Goal: Book appointment/travel/reservation

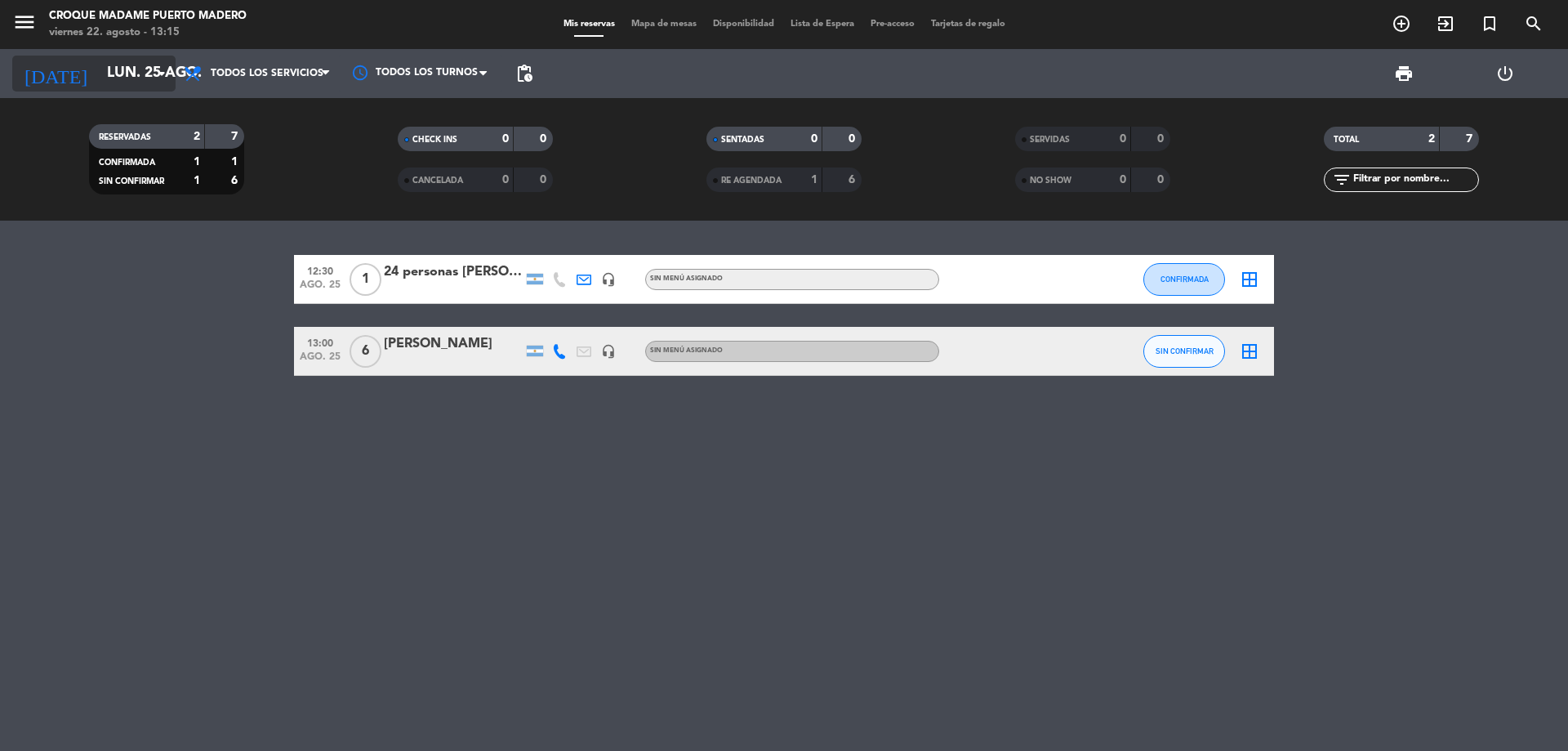
click at [158, 83] on icon "arrow_drop_down" at bounding box center [162, 73] width 20 height 20
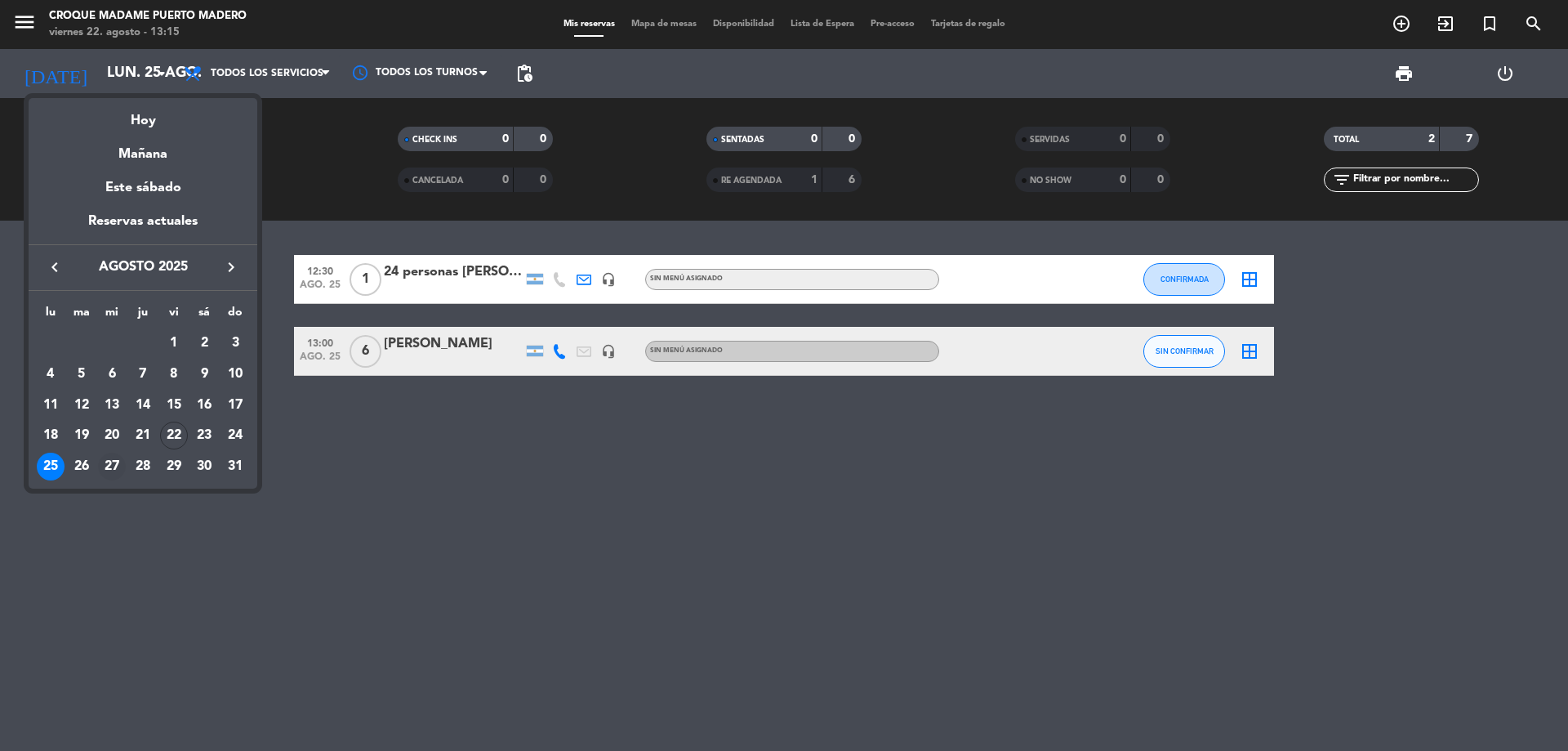
click at [121, 470] on div "27" at bounding box center [112, 466] width 28 height 28
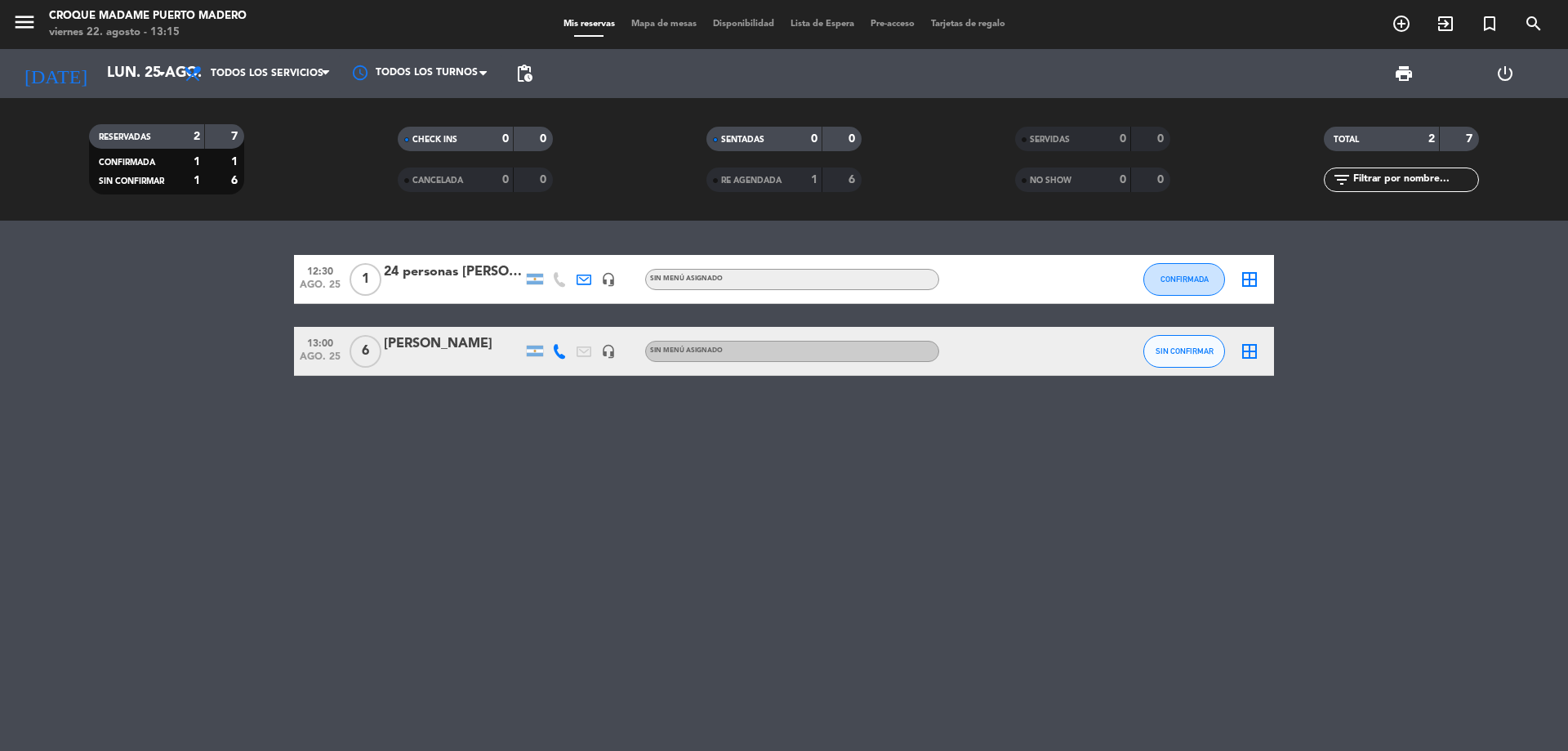
type input "mié. 27 ago."
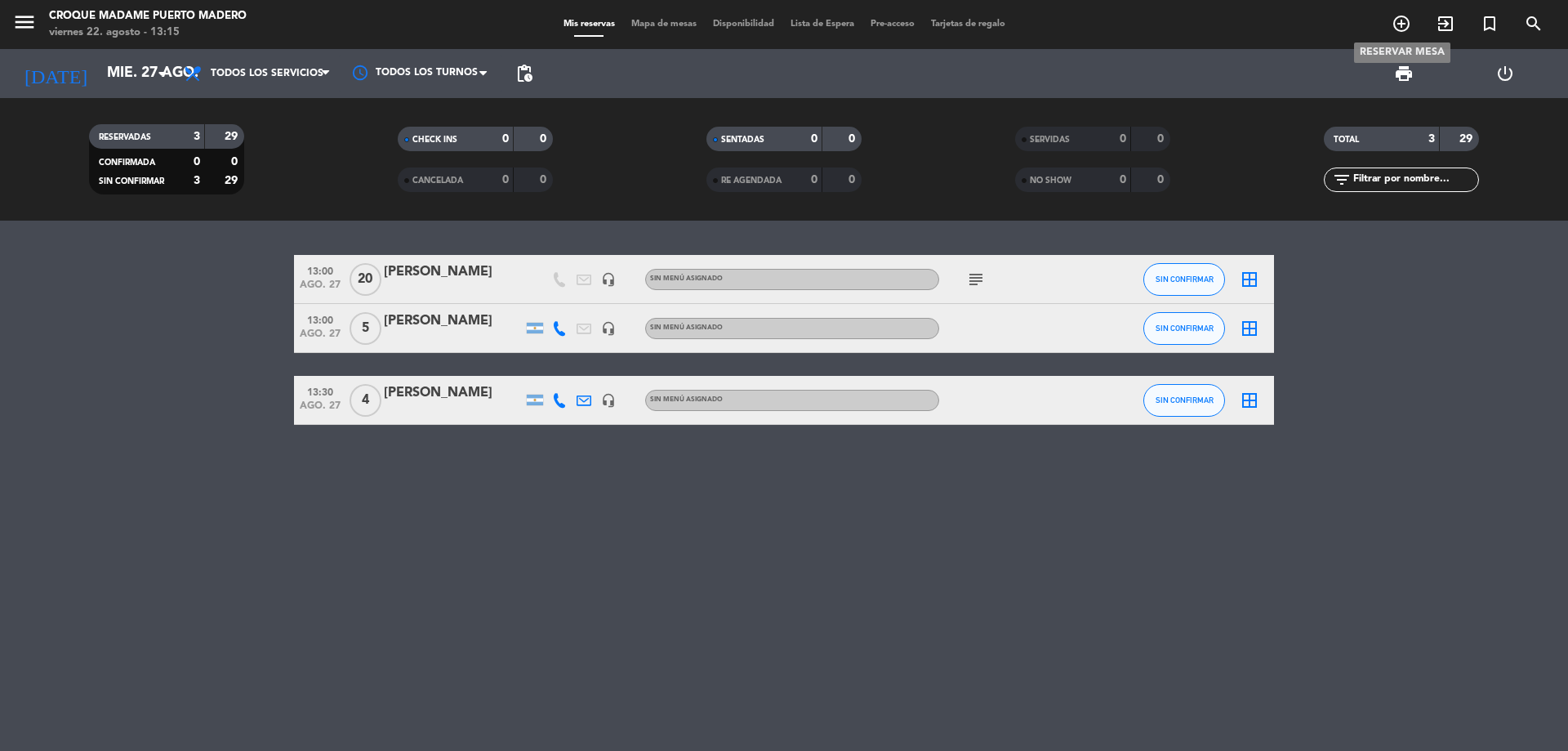
click at [1405, 27] on icon "add_circle_outline" at bounding box center [1402, 24] width 20 height 20
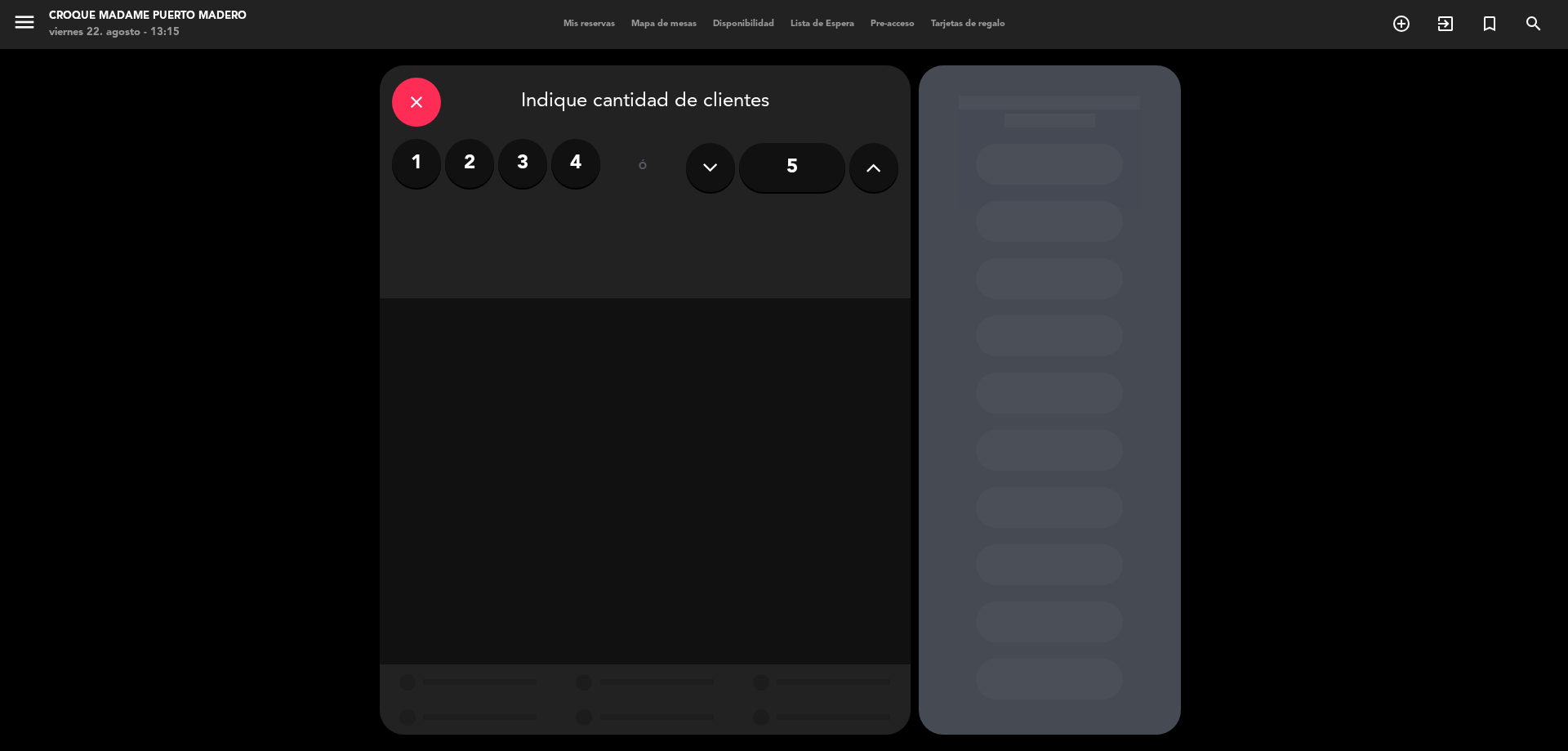
click at [862, 169] on button at bounding box center [874, 168] width 49 height 49
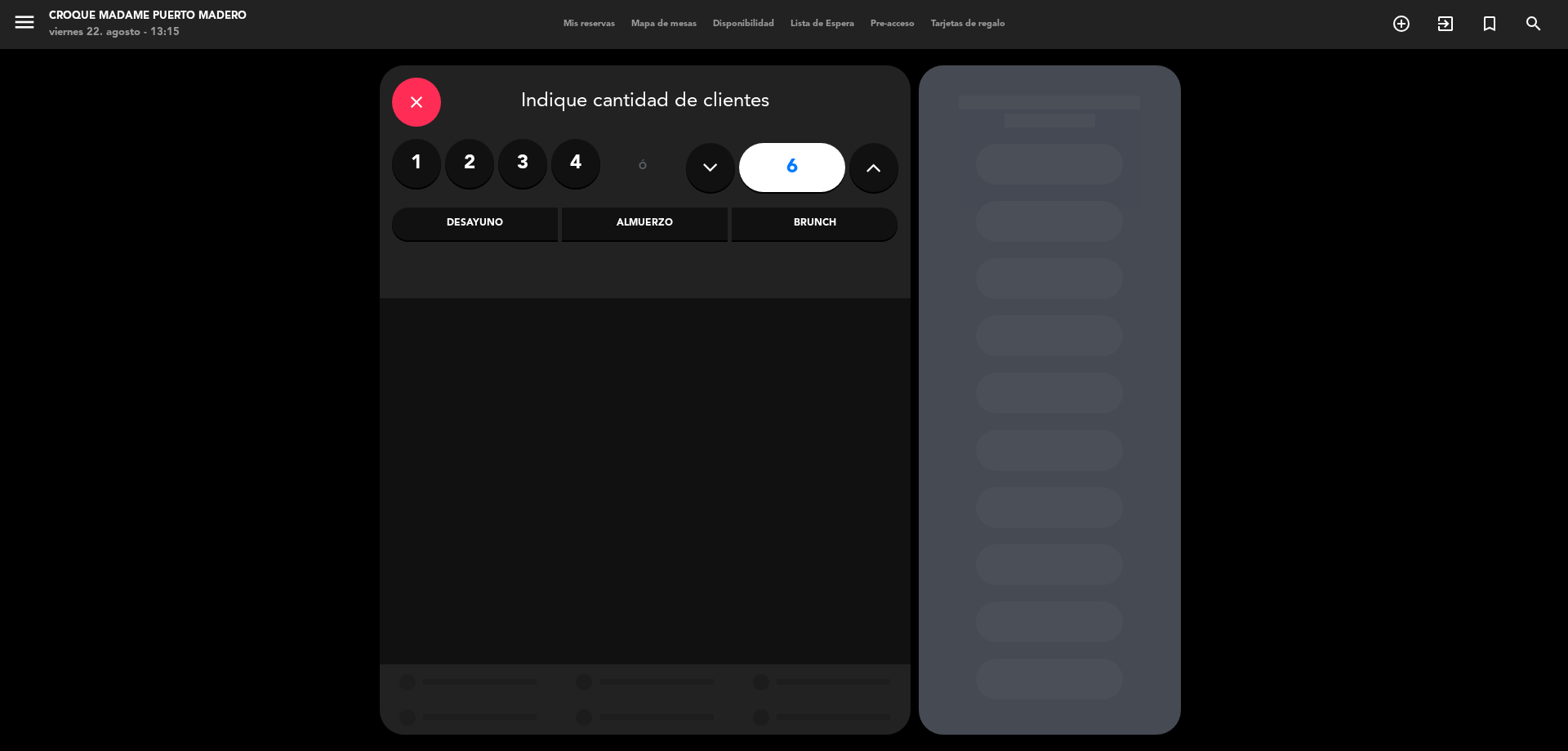
click at [862, 169] on button at bounding box center [874, 168] width 49 height 49
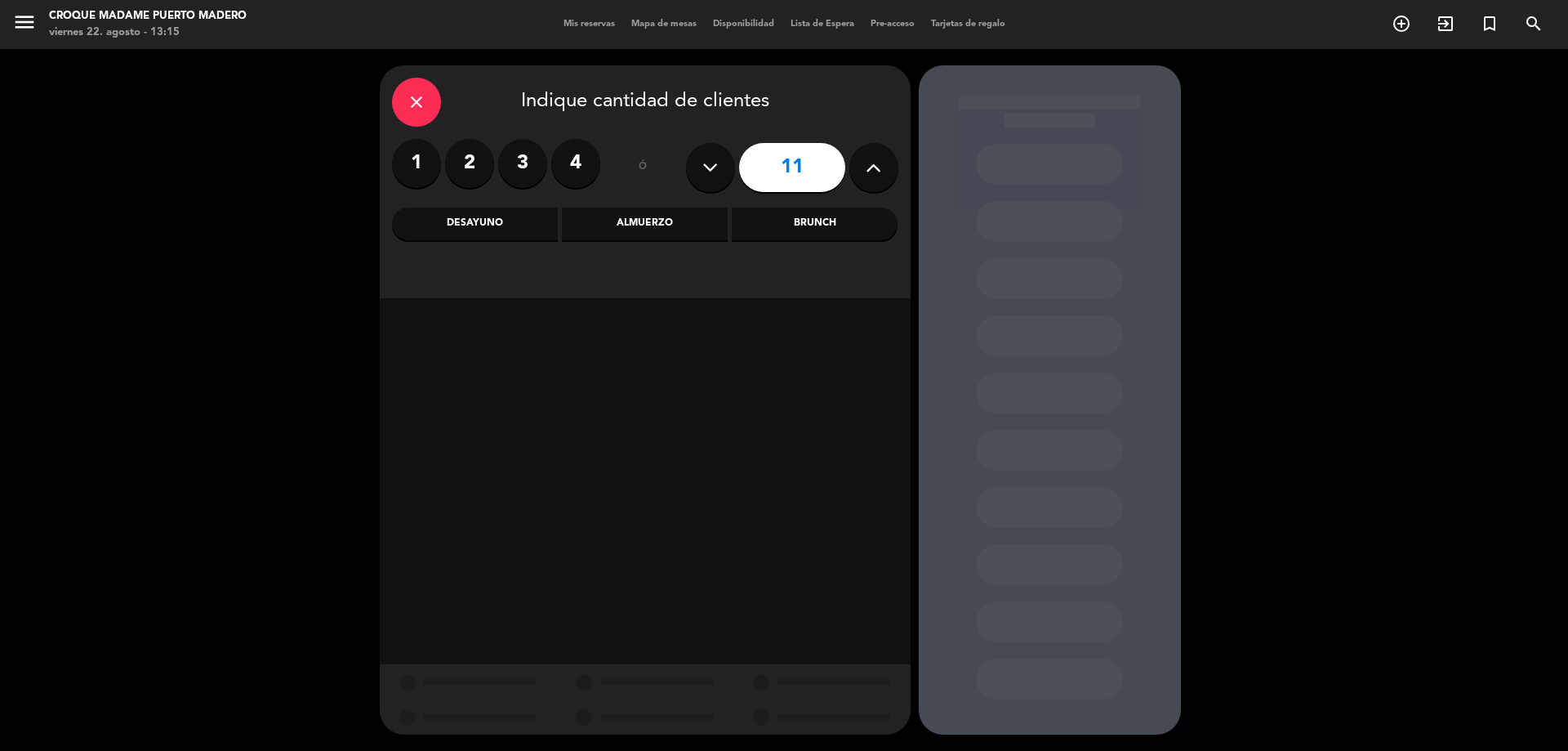
click at [712, 170] on icon at bounding box center [710, 167] width 16 height 25
type input "10"
click at [625, 225] on div "Almuerzo" at bounding box center [645, 223] width 166 height 33
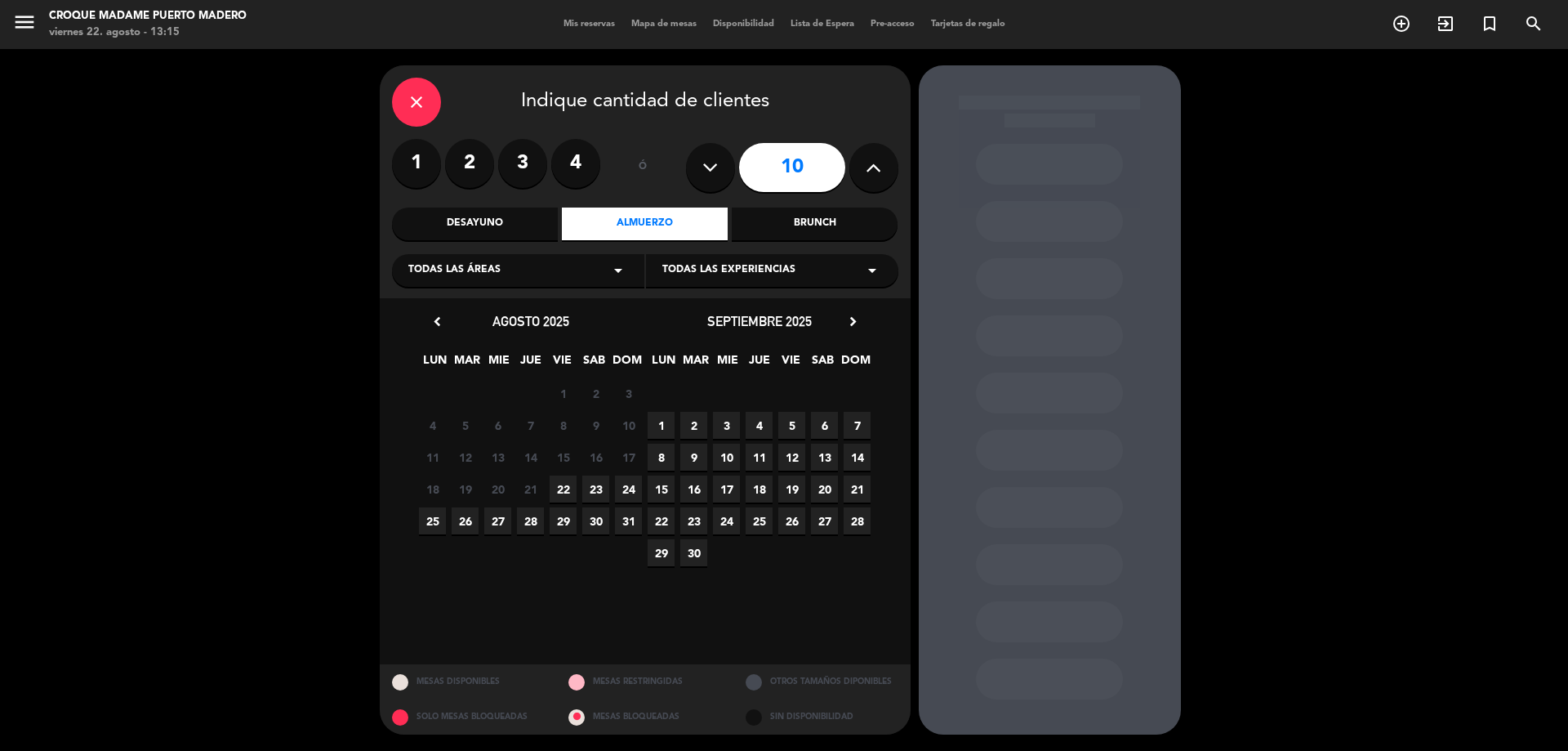
click at [507, 522] on span "27" at bounding box center [497, 520] width 27 height 27
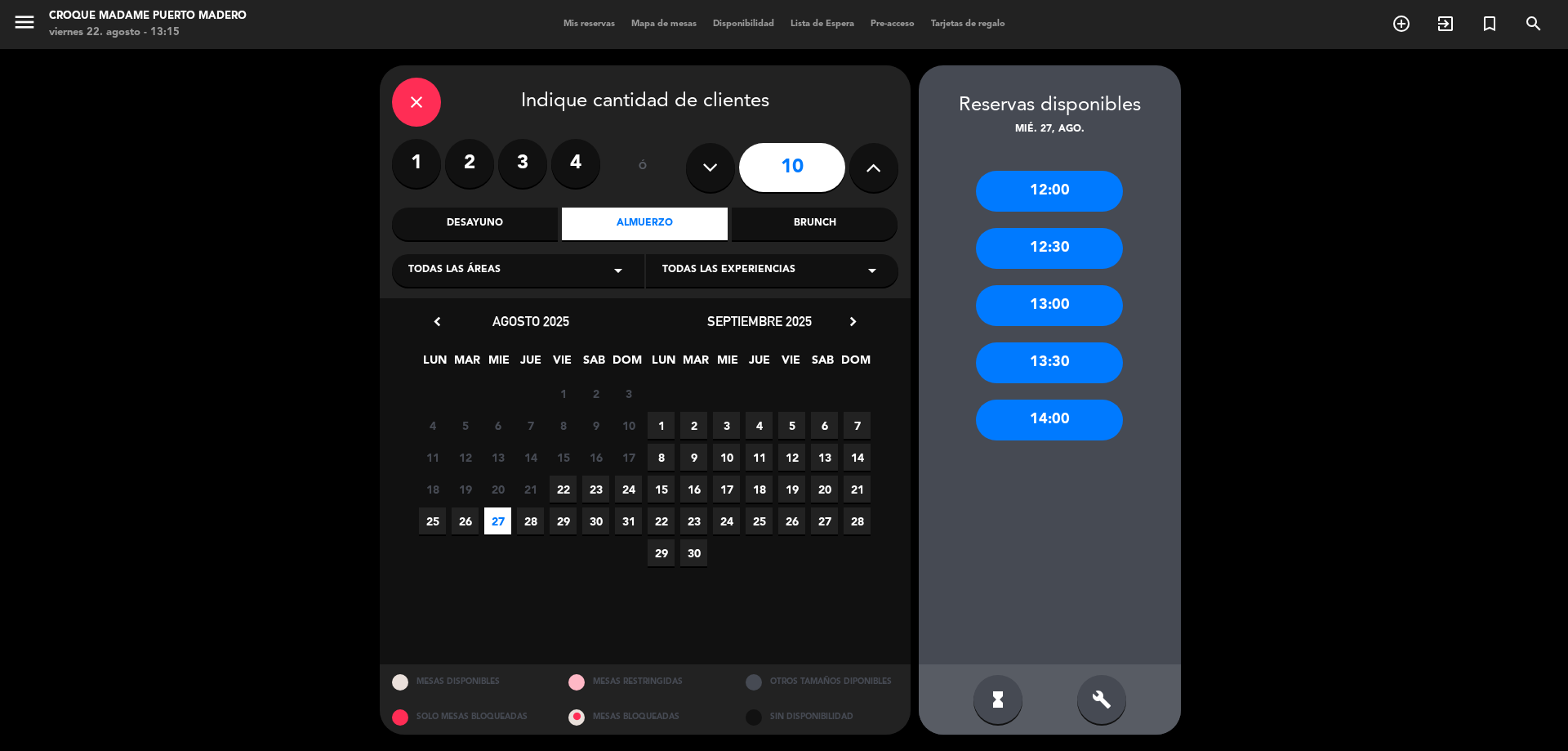
click at [1016, 247] on div "12:30" at bounding box center [1049, 248] width 147 height 41
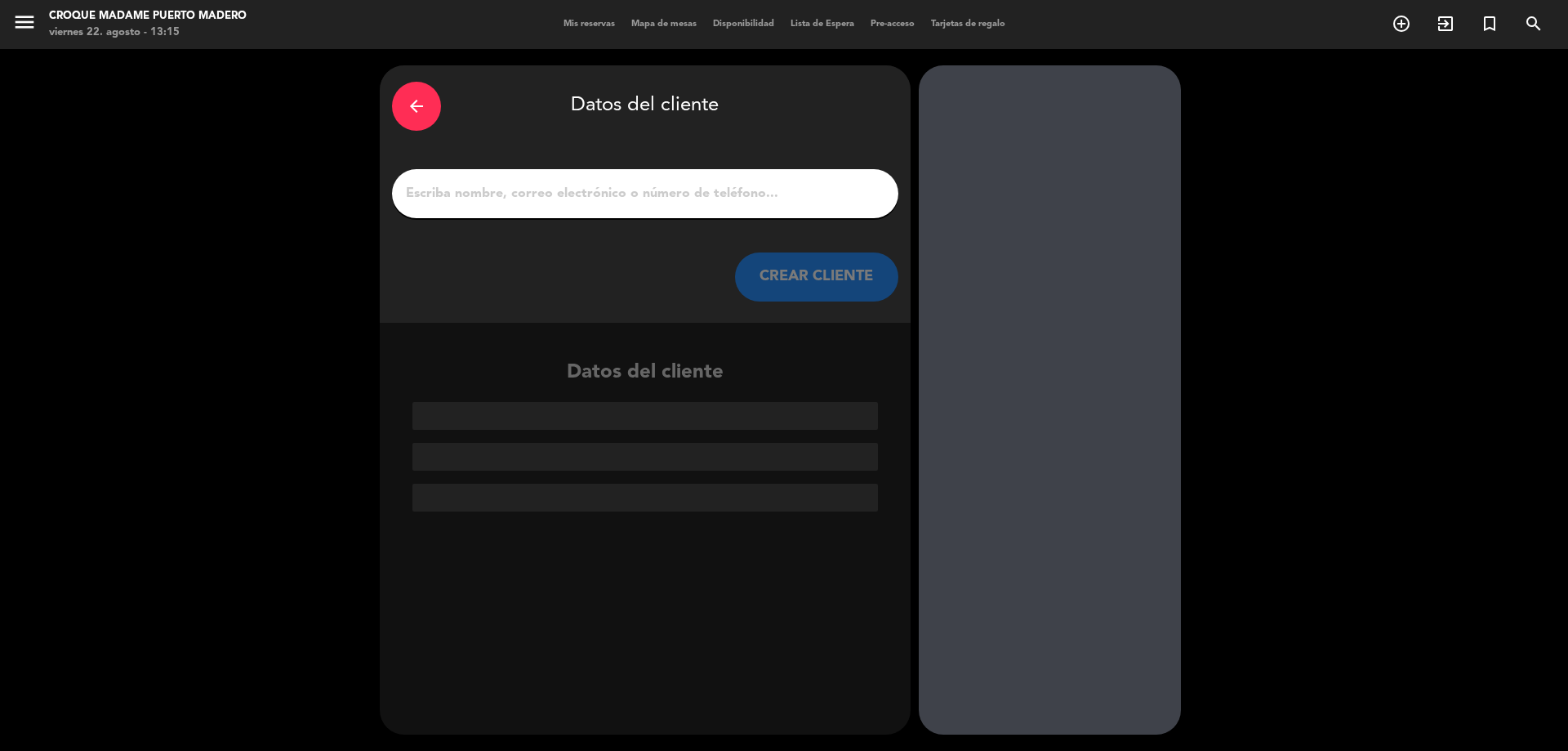
click at [634, 207] on div at bounding box center [645, 194] width 507 height 49
click at [634, 199] on input "1" at bounding box center [645, 193] width 482 height 23
paste input "[PERSON_NAME]"
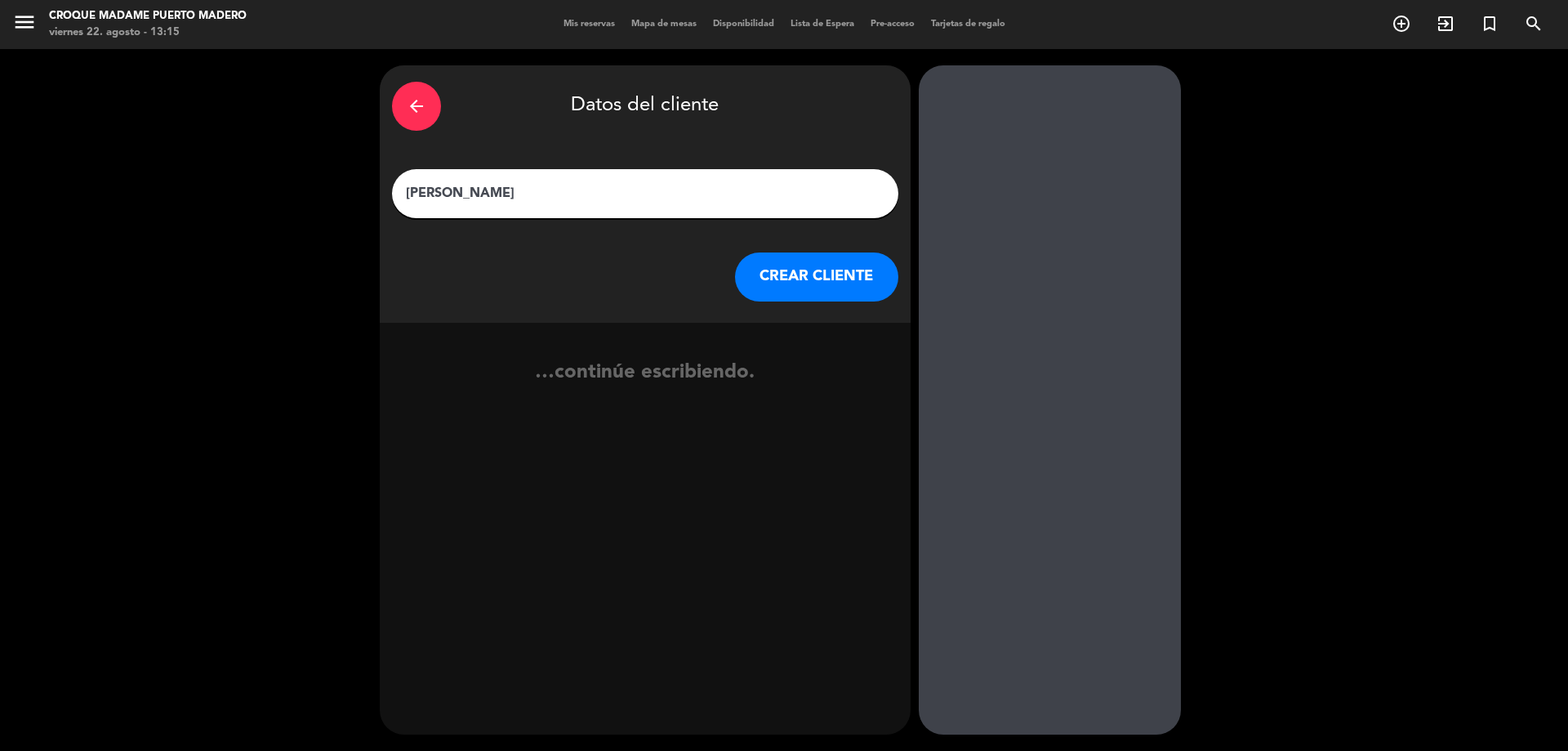
type input "[PERSON_NAME]"
click at [779, 275] on button "CREAR CLIENTE" at bounding box center [816, 277] width 163 height 49
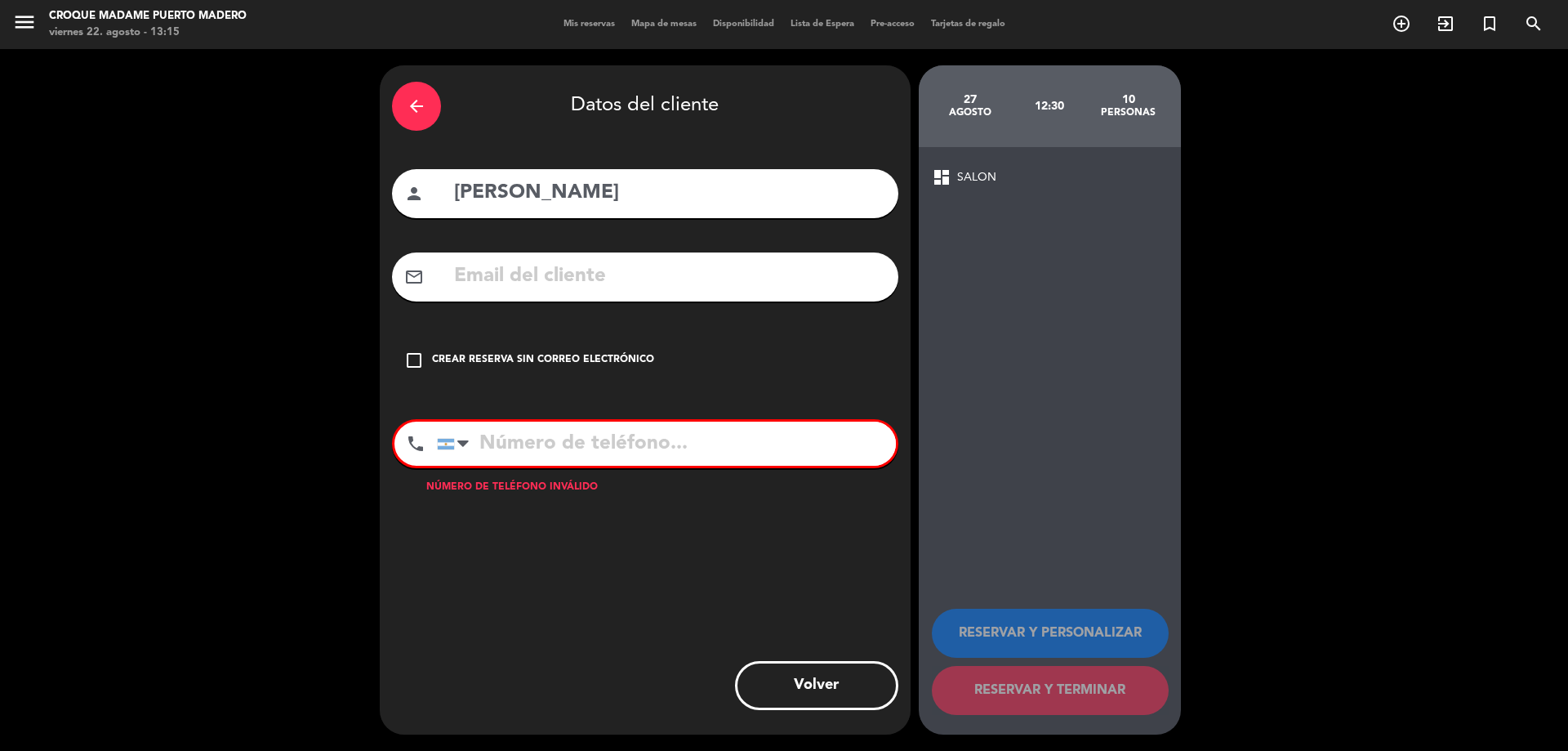
click at [522, 285] on input "text" at bounding box center [669, 277] width 434 height 34
paste input "[PERSON_NAME][EMAIL_ADDRESS][DOMAIN_NAME]"
type input "[PERSON_NAME][EMAIL_ADDRESS][DOMAIN_NAME]"
click at [557, 446] on input "tel" at bounding box center [666, 444] width 459 height 44
paste input "1154926969"
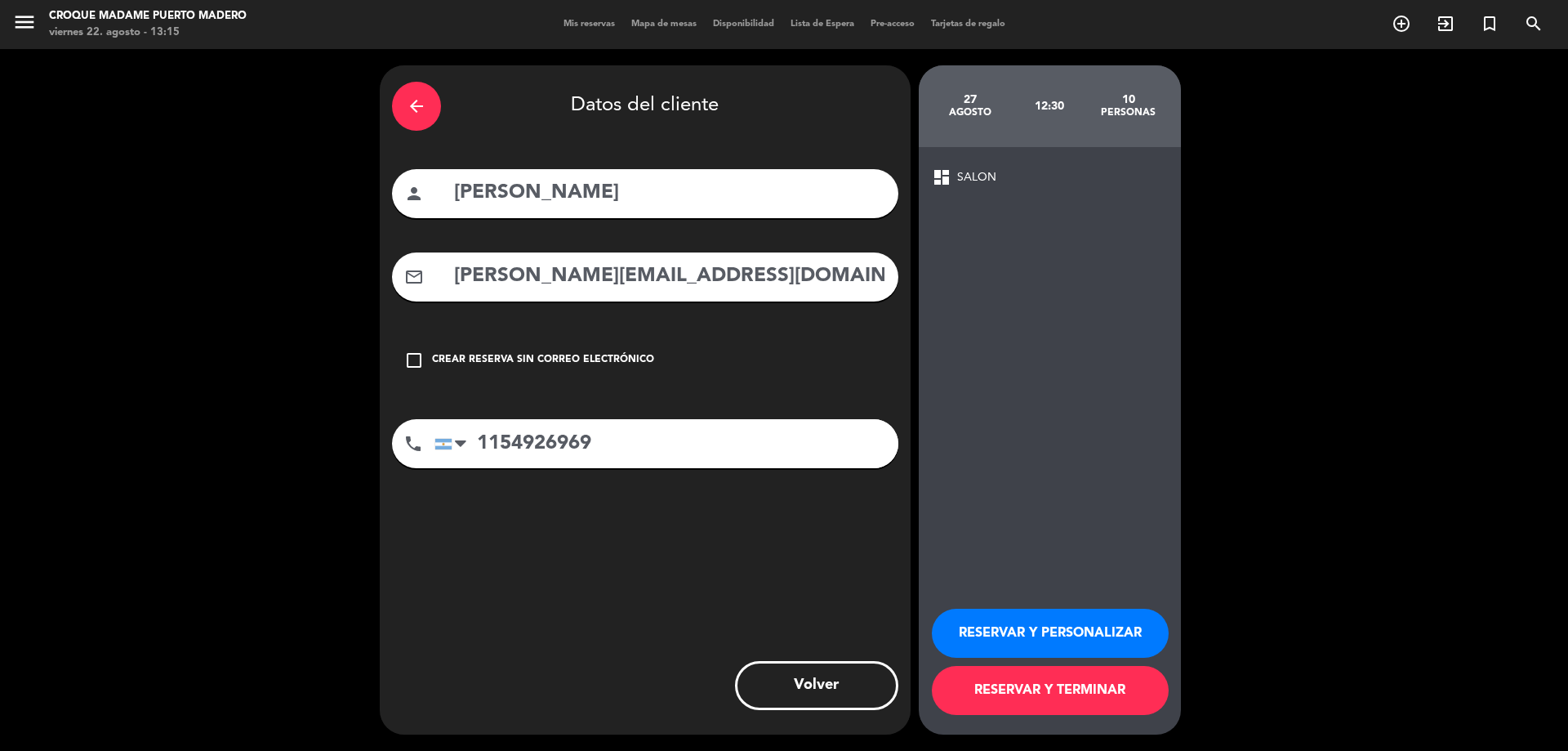
type input "1154926969"
click at [1012, 687] on button "RESERVAR Y TERMINAR" at bounding box center [1050, 691] width 237 height 49
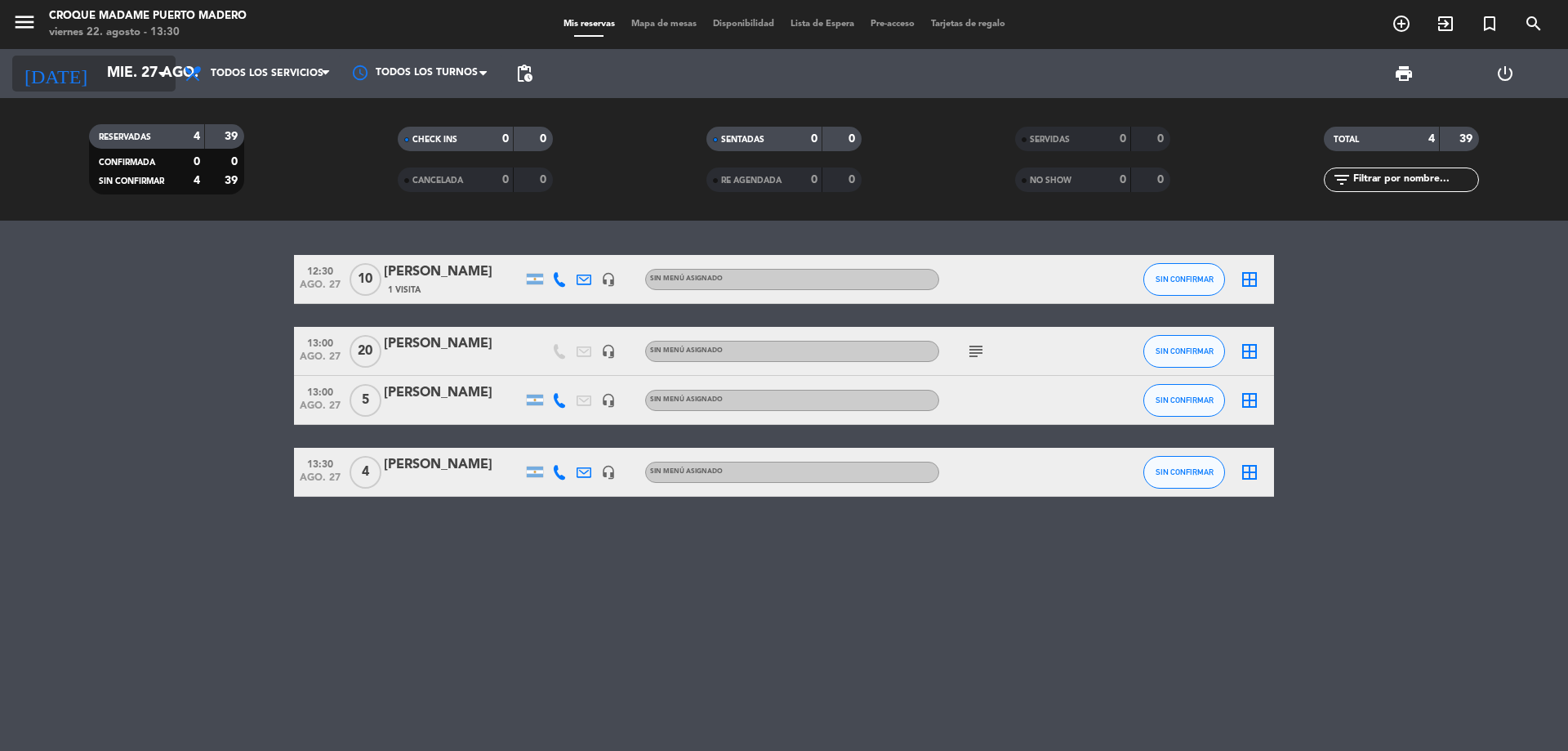
click at [163, 67] on icon "arrow_drop_down" at bounding box center [162, 73] width 20 height 20
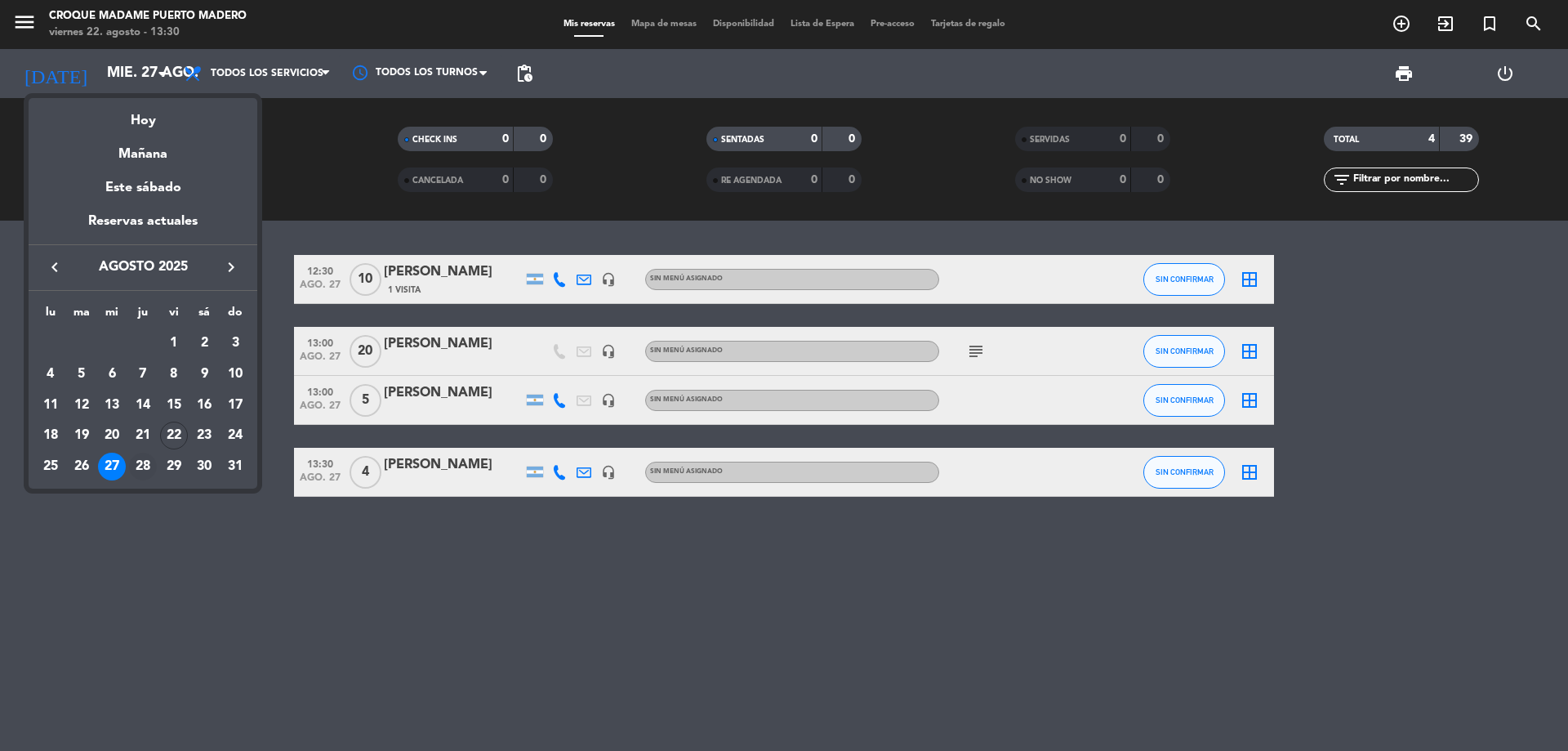
click at [153, 463] on div "28" at bounding box center [143, 466] width 28 height 28
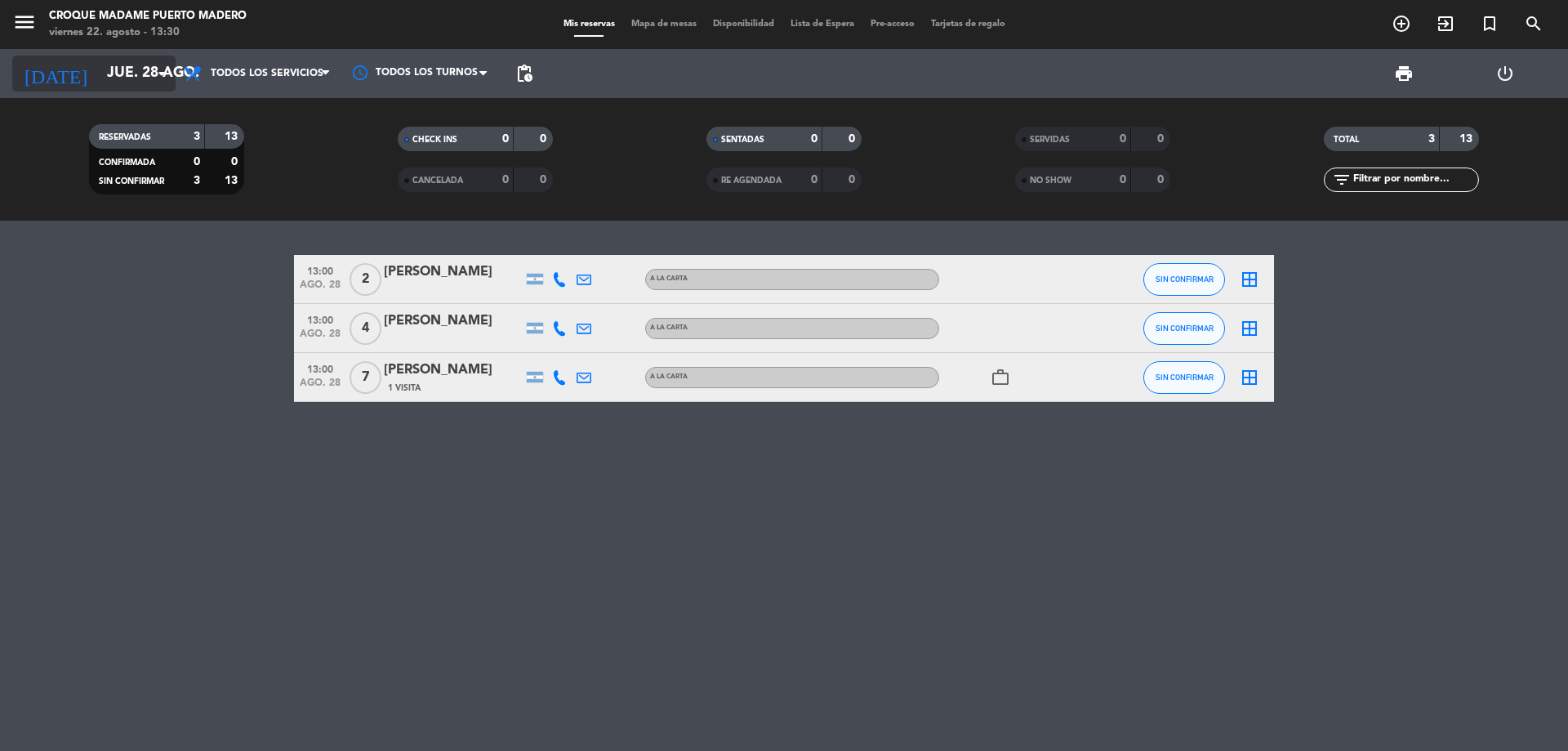
click at [148, 71] on input "jue. 28 ago." at bounding box center [194, 73] width 190 height 33
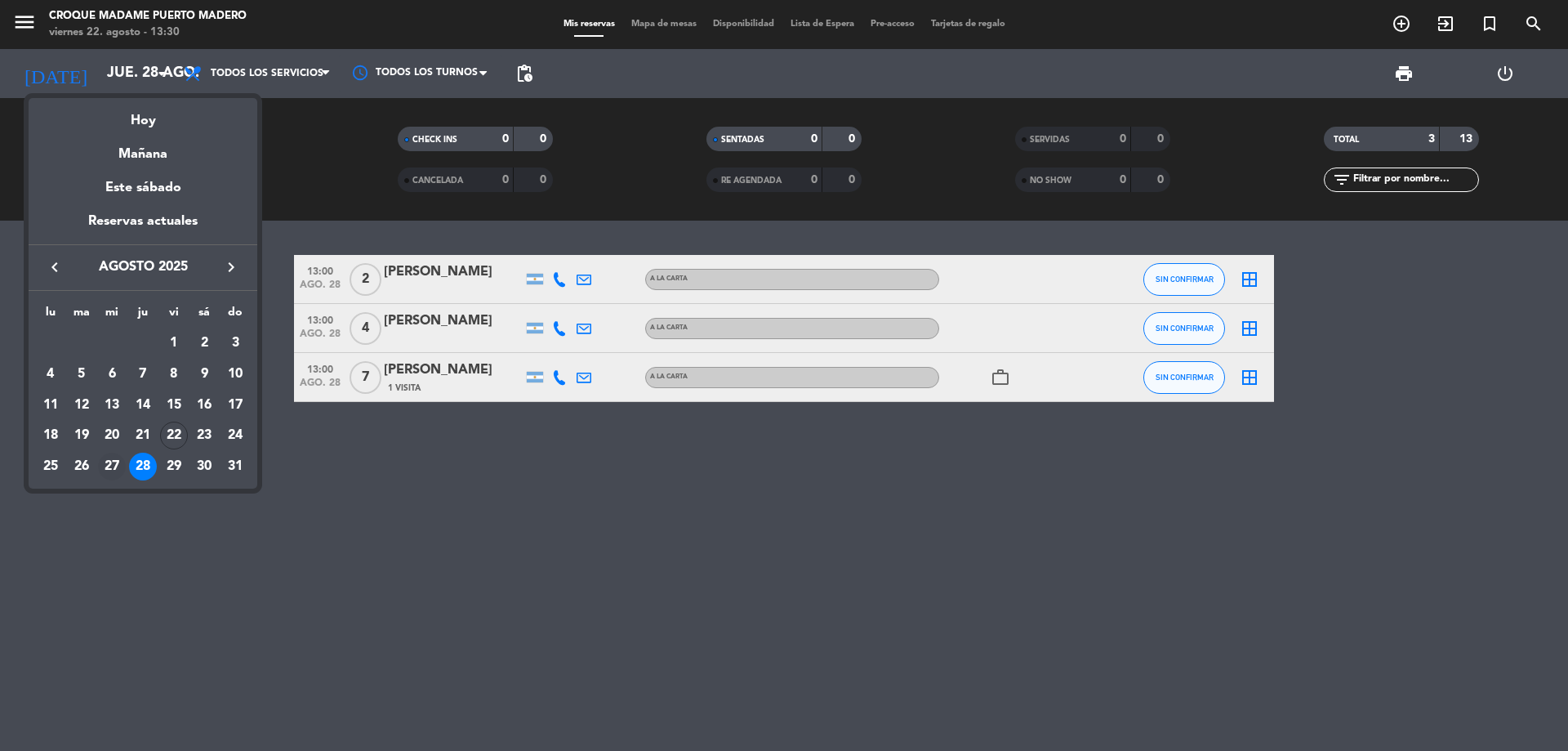
click at [120, 456] on div "27" at bounding box center [112, 466] width 28 height 28
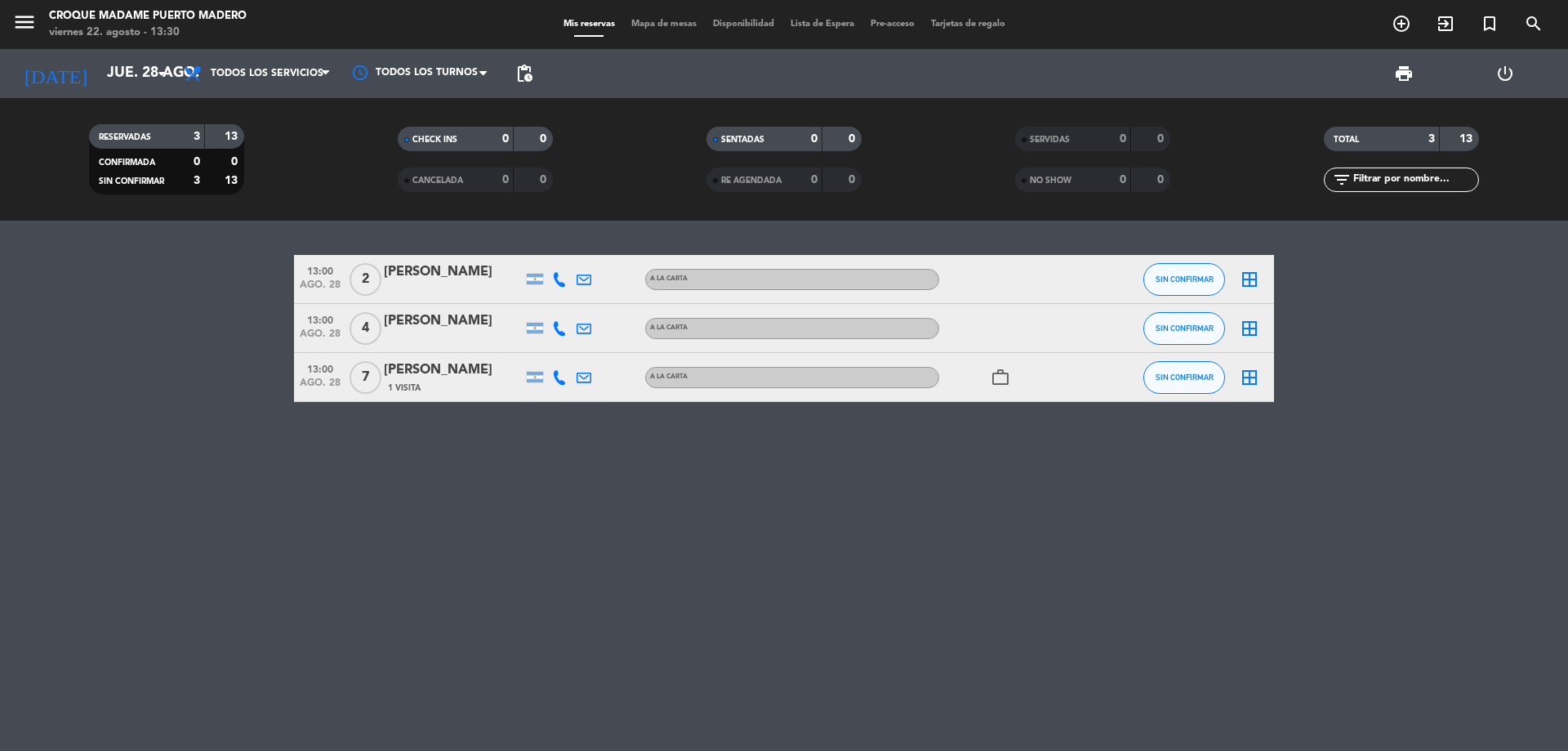
type input "mié. 27 ago."
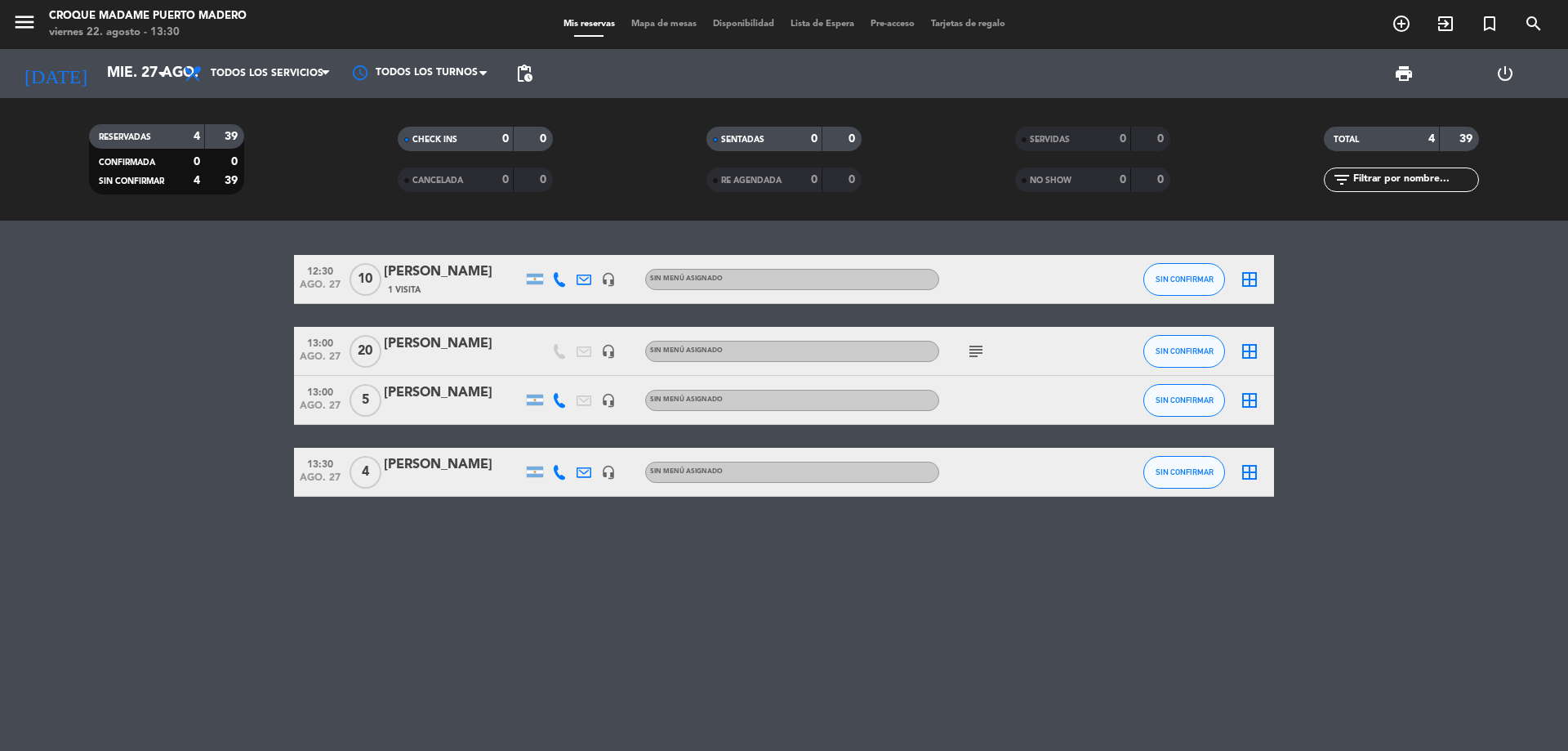
click at [437, 277] on div "[PERSON_NAME]" at bounding box center [454, 272] width 139 height 21
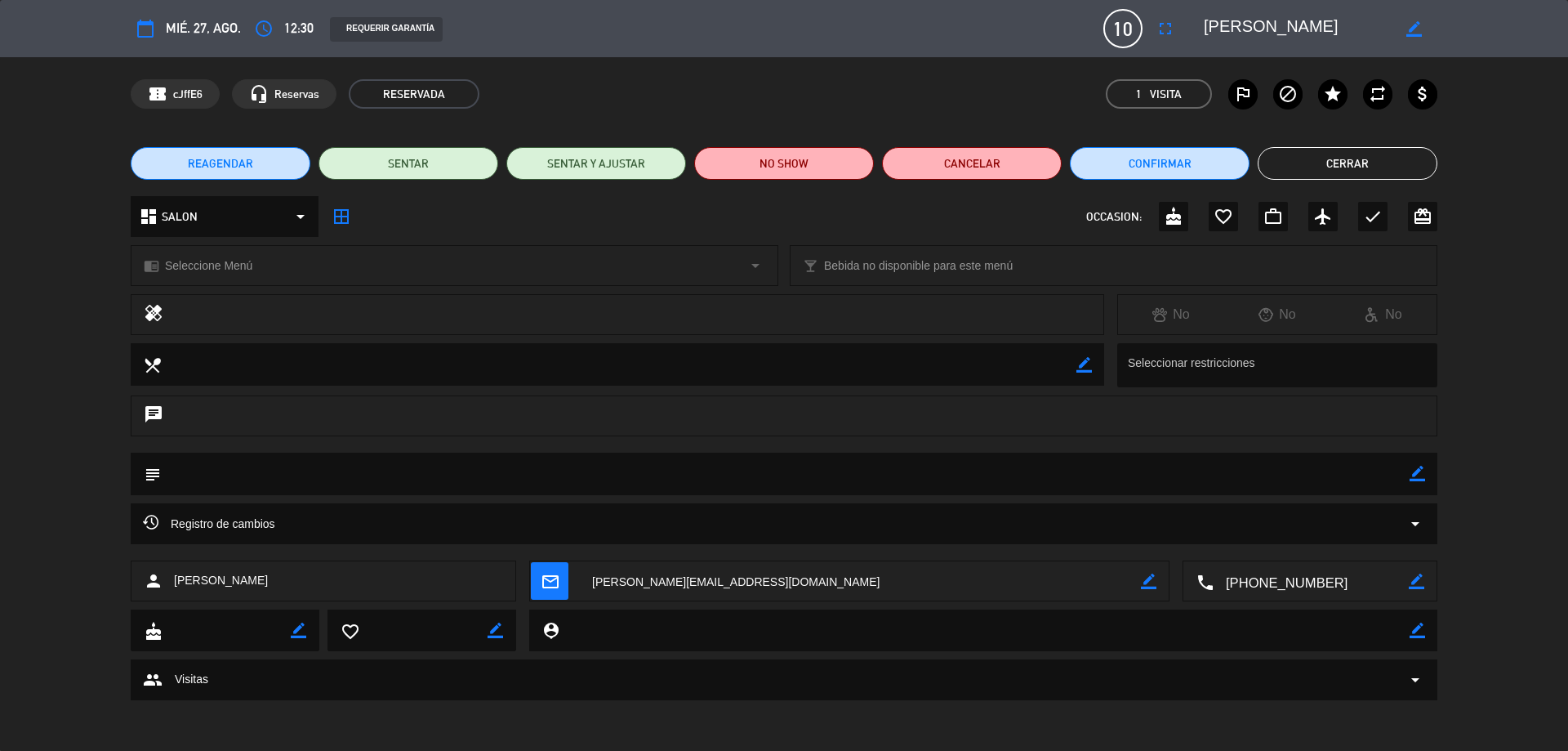
click at [191, 25] on span "mié. 27, ago." at bounding box center [204, 28] width 75 height 22
click at [229, 159] on span "REAGENDAR" at bounding box center [220, 163] width 65 height 17
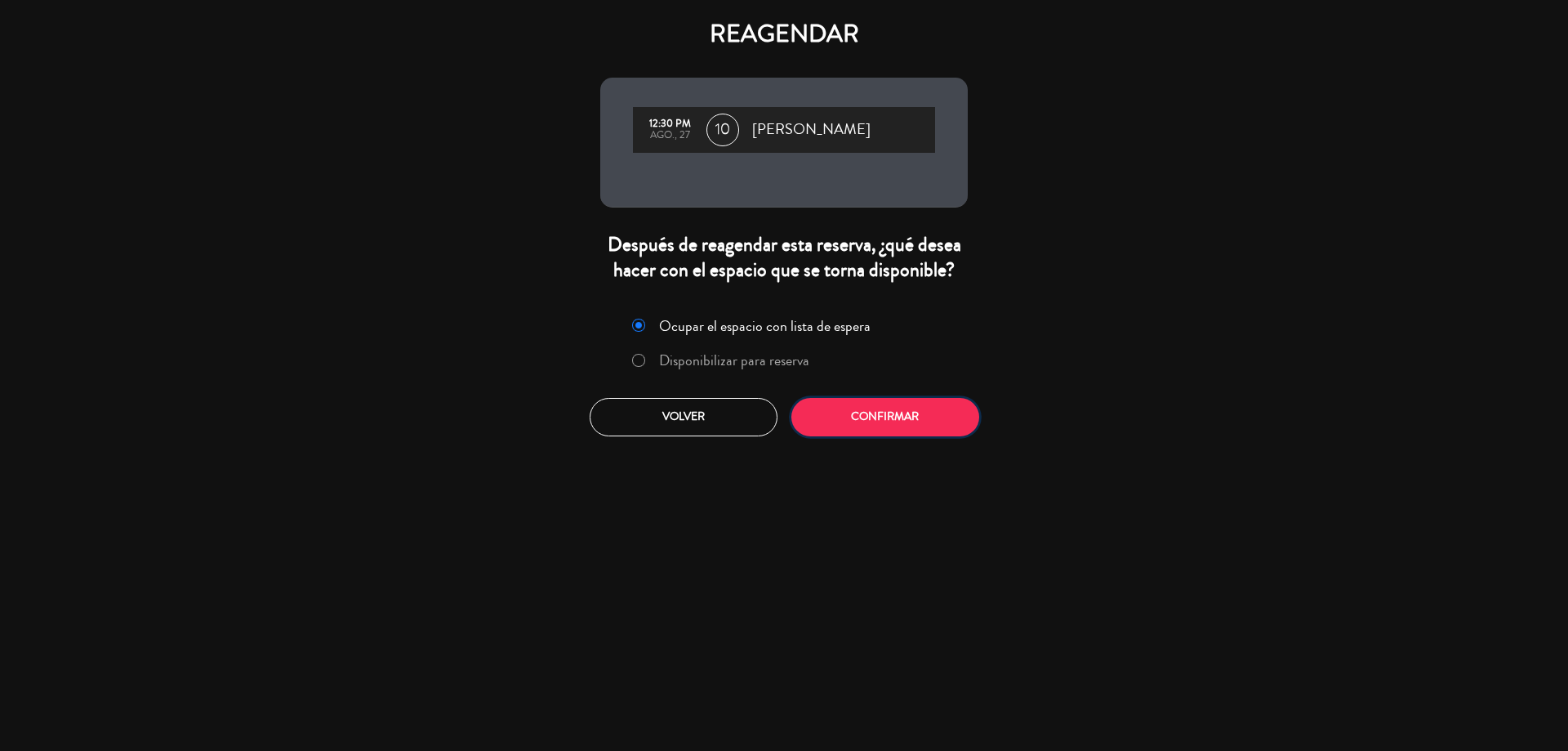
click at [861, 412] on button "Confirmar" at bounding box center [885, 417] width 188 height 39
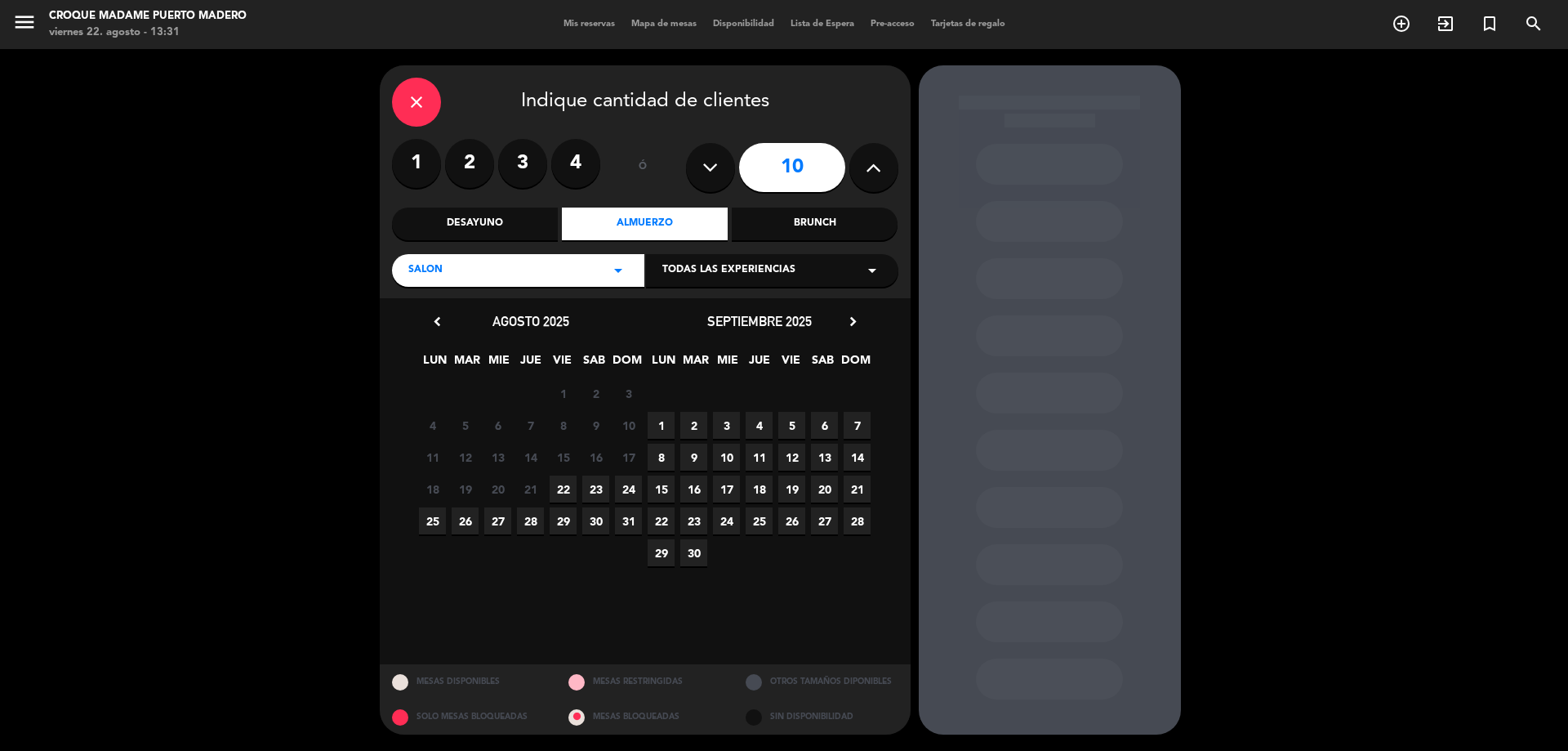
click at [532, 525] on span "28" at bounding box center [530, 520] width 27 height 27
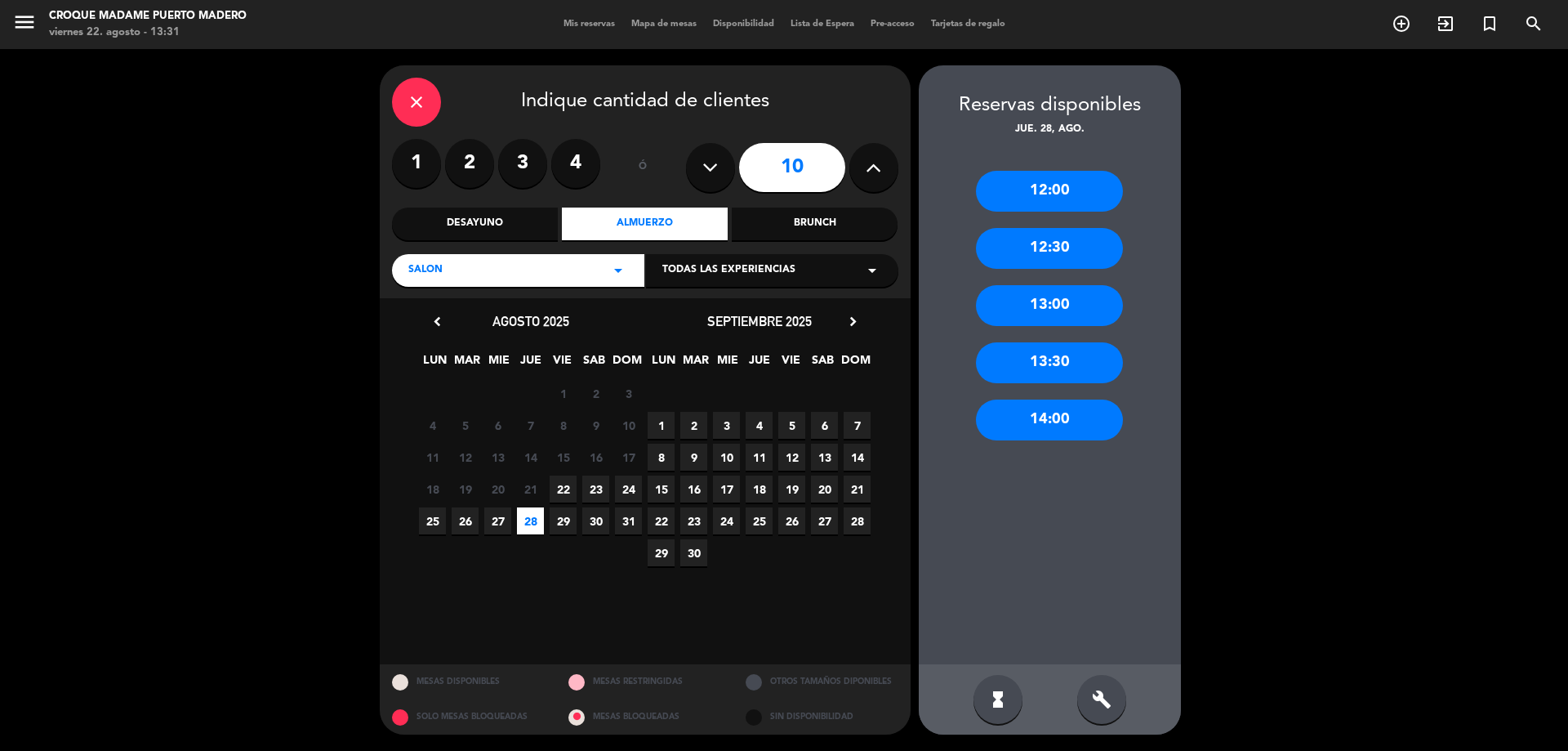
click at [1048, 245] on div "12:30" at bounding box center [1049, 248] width 147 height 41
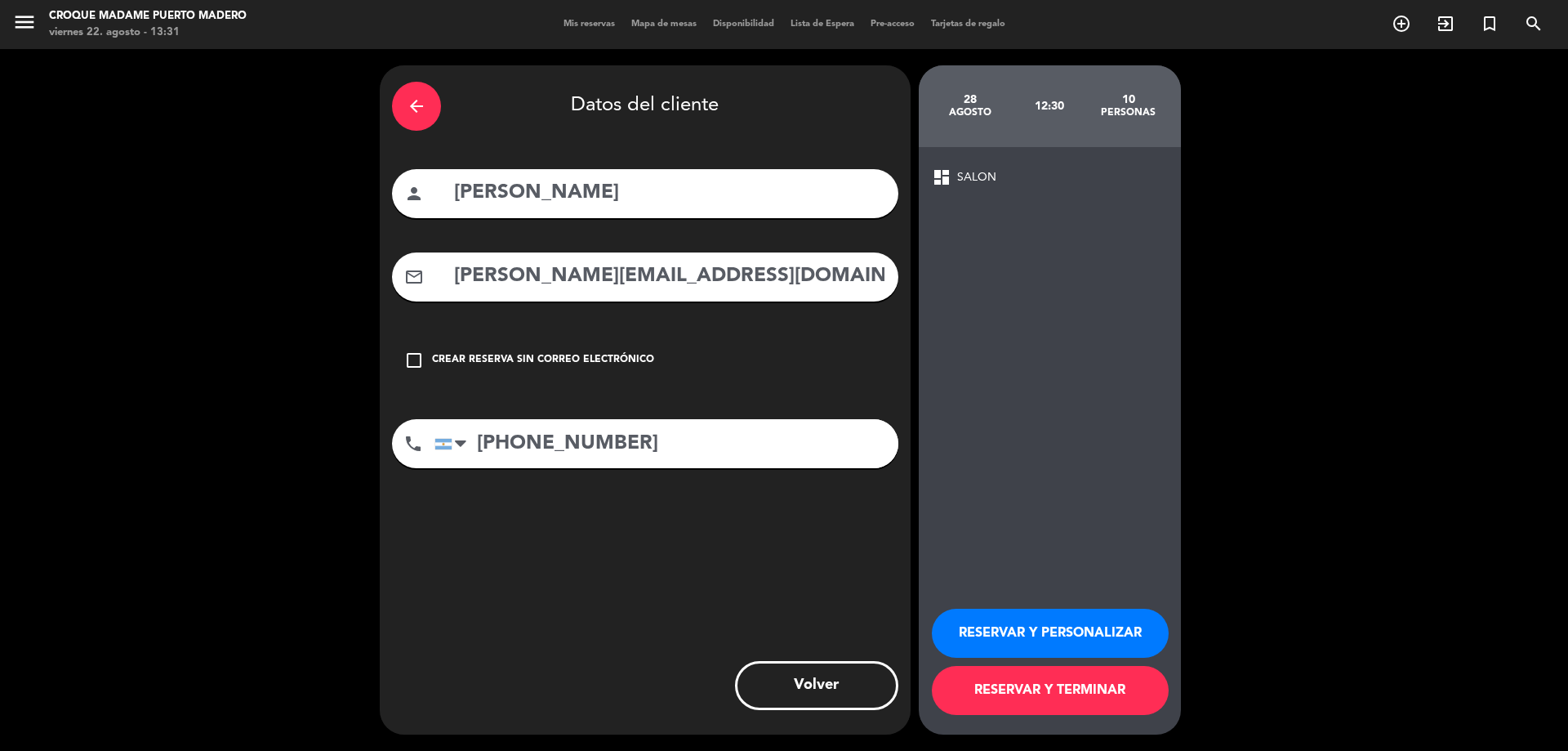
click at [1030, 688] on button "RESERVAR Y TERMINAR" at bounding box center [1050, 691] width 237 height 49
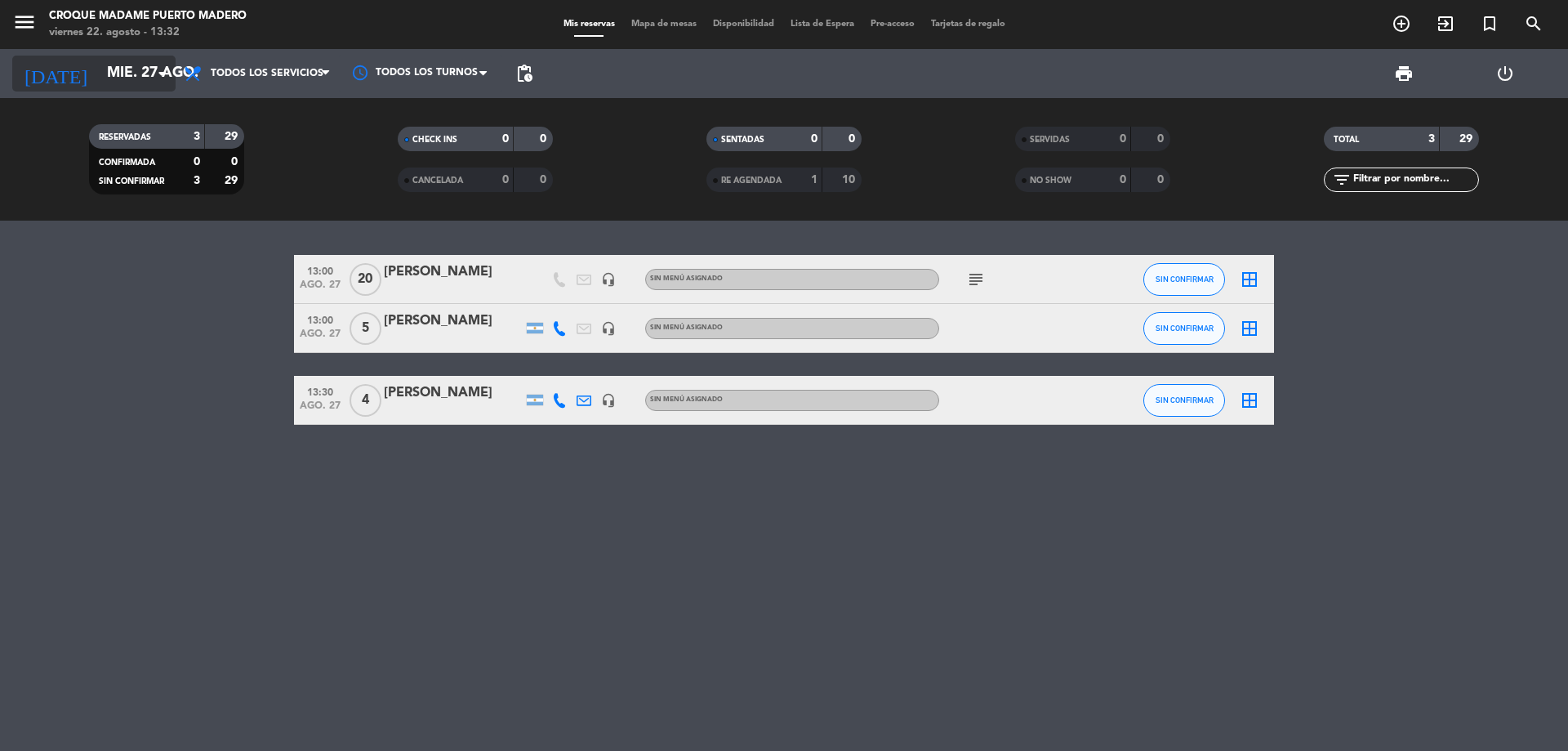
click at [163, 68] on icon "arrow_drop_down" at bounding box center [162, 73] width 20 height 20
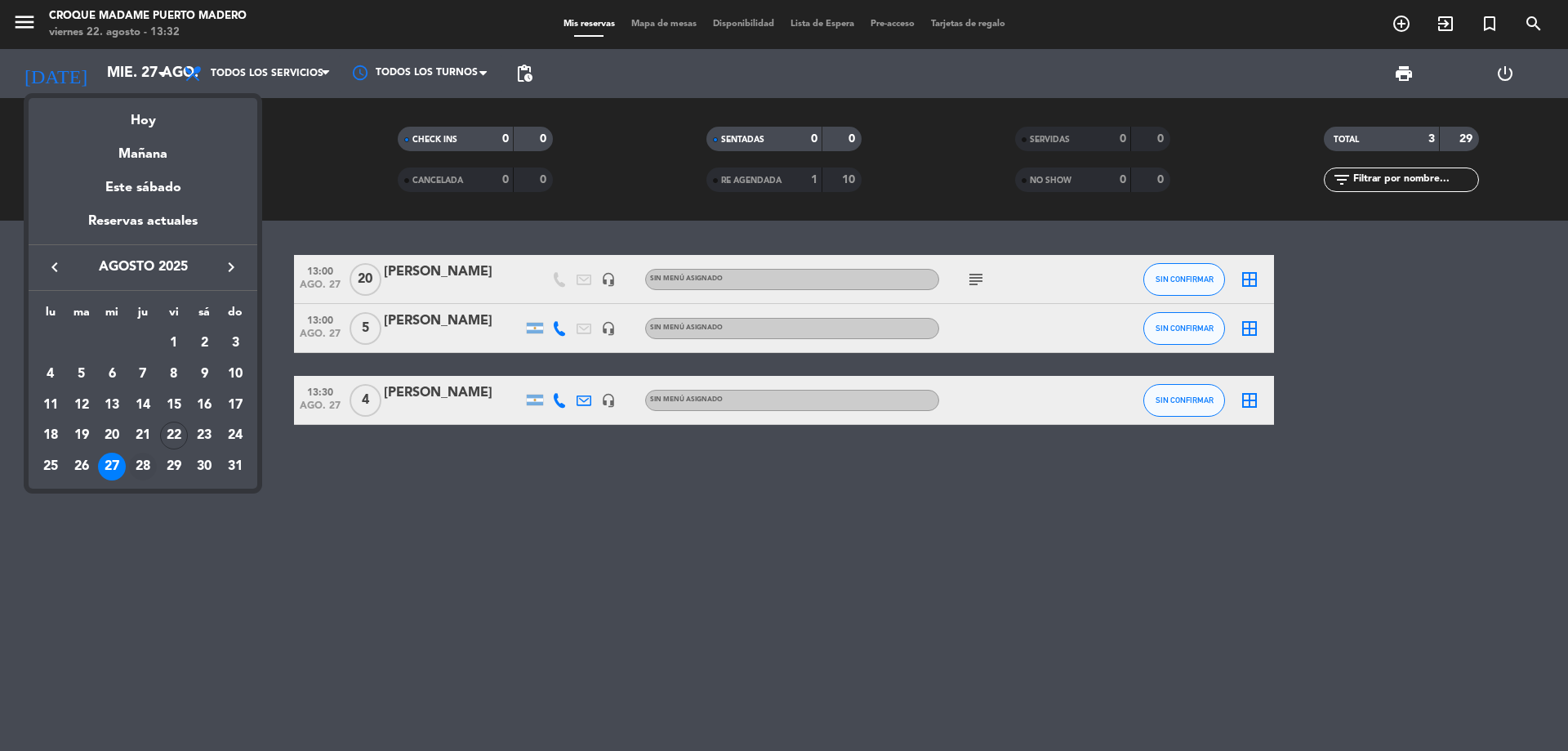
click at [147, 464] on div "28" at bounding box center [143, 466] width 28 height 28
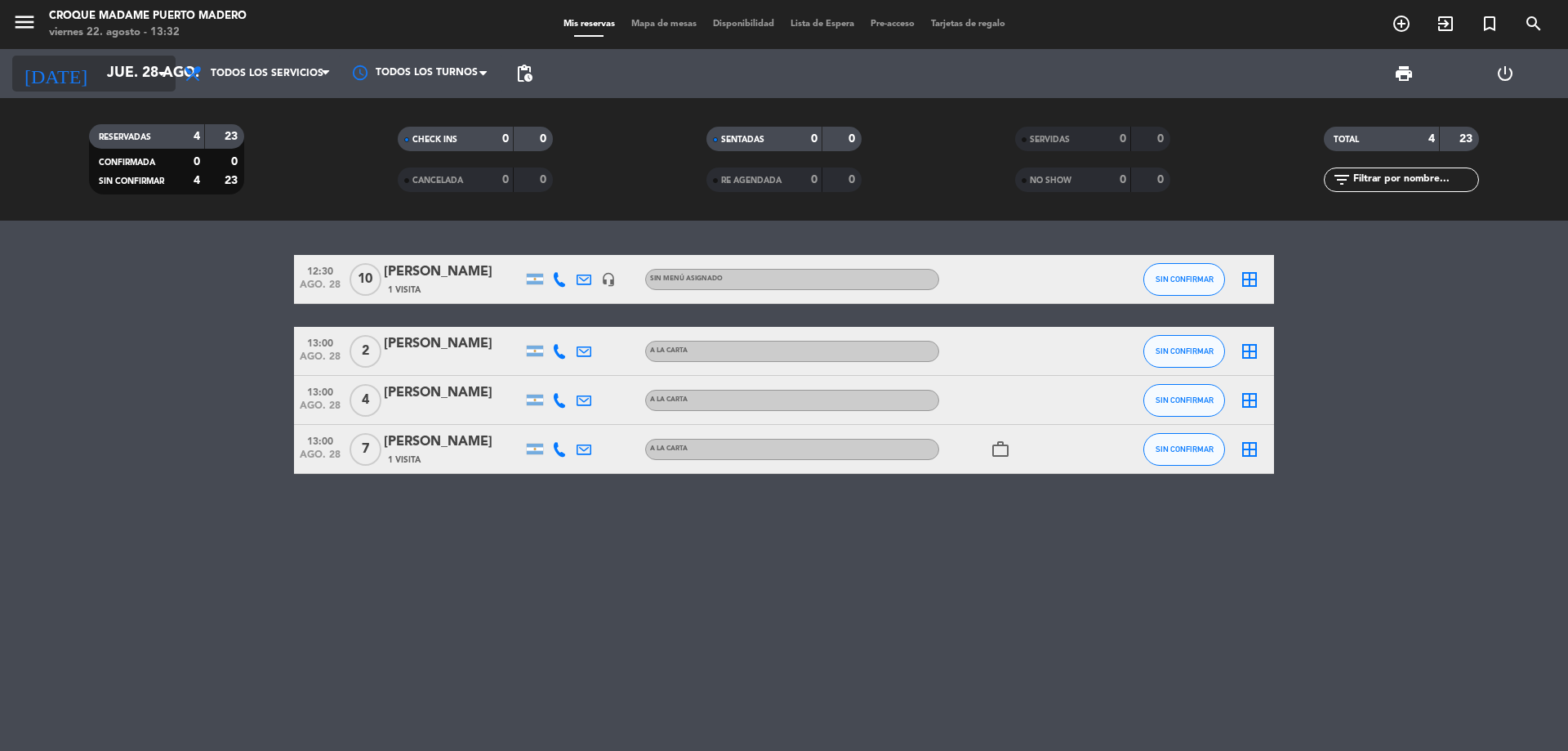
click at [167, 68] on icon "arrow_drop_down" at bounding box center [162, 73] width 20 height 20
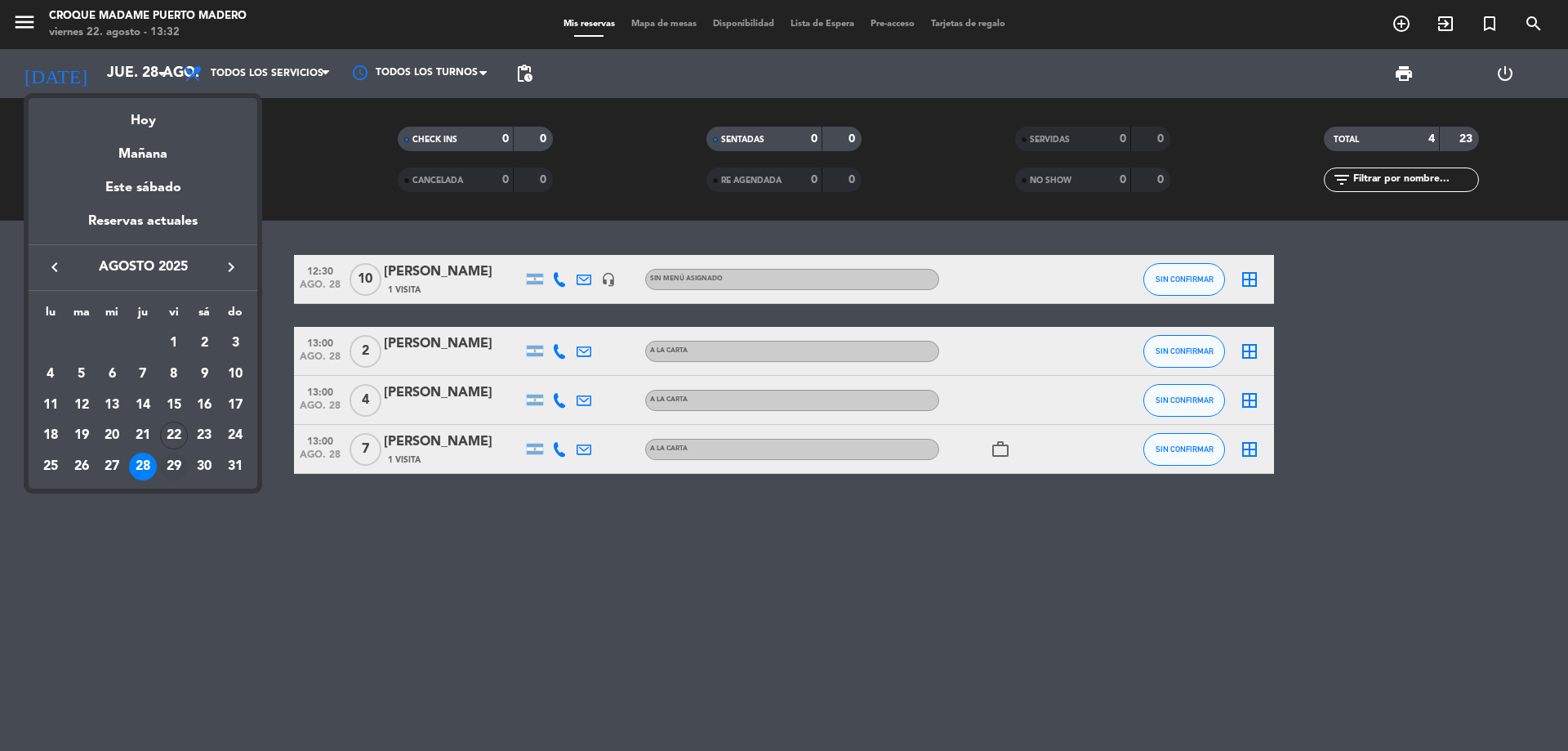
click at [182, 464] on div "29" at bounding box center [174, 466] width 28 height 28
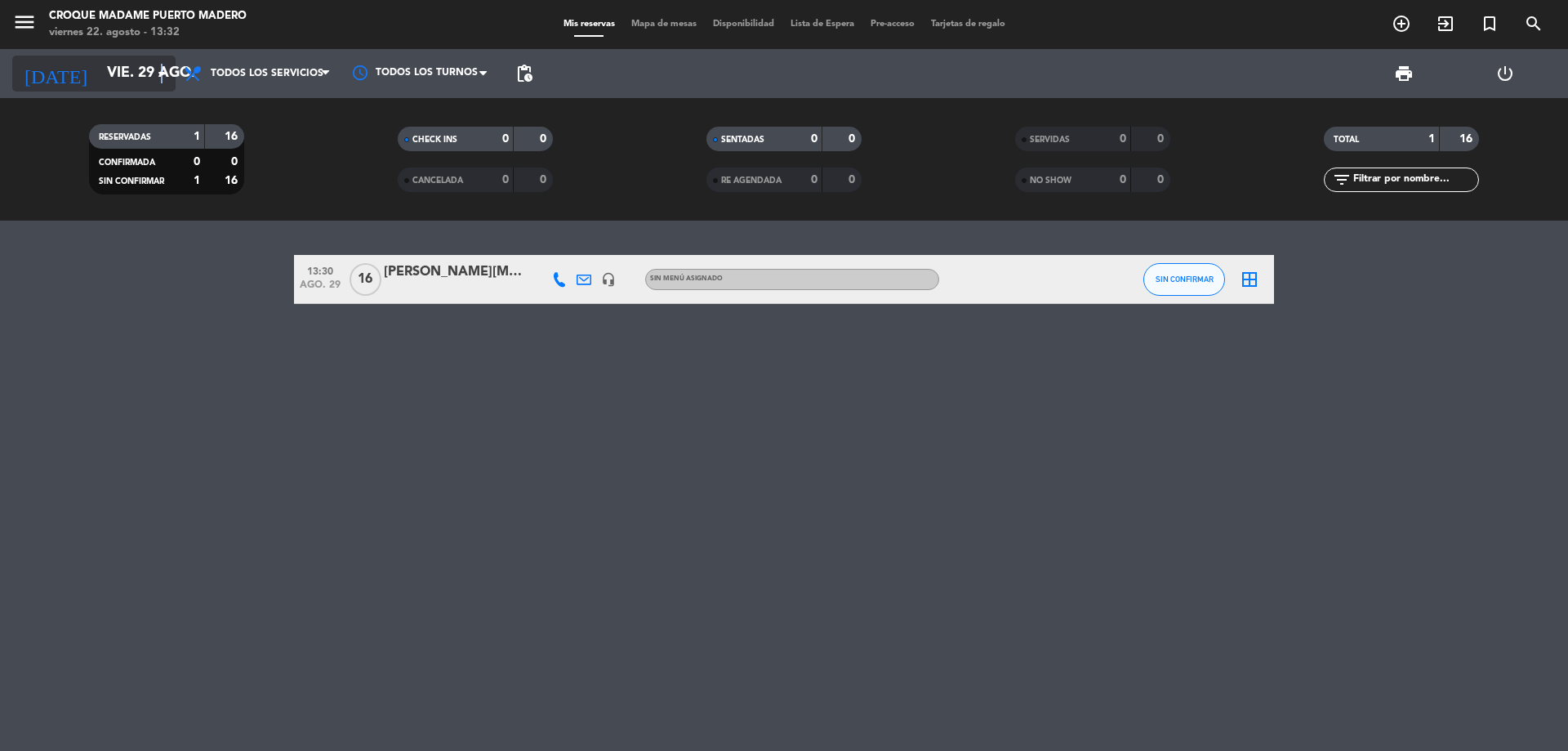
click at [162, 78] on icon "arrow_drop_down" at bounding box center [162, 73] width 20 height 20
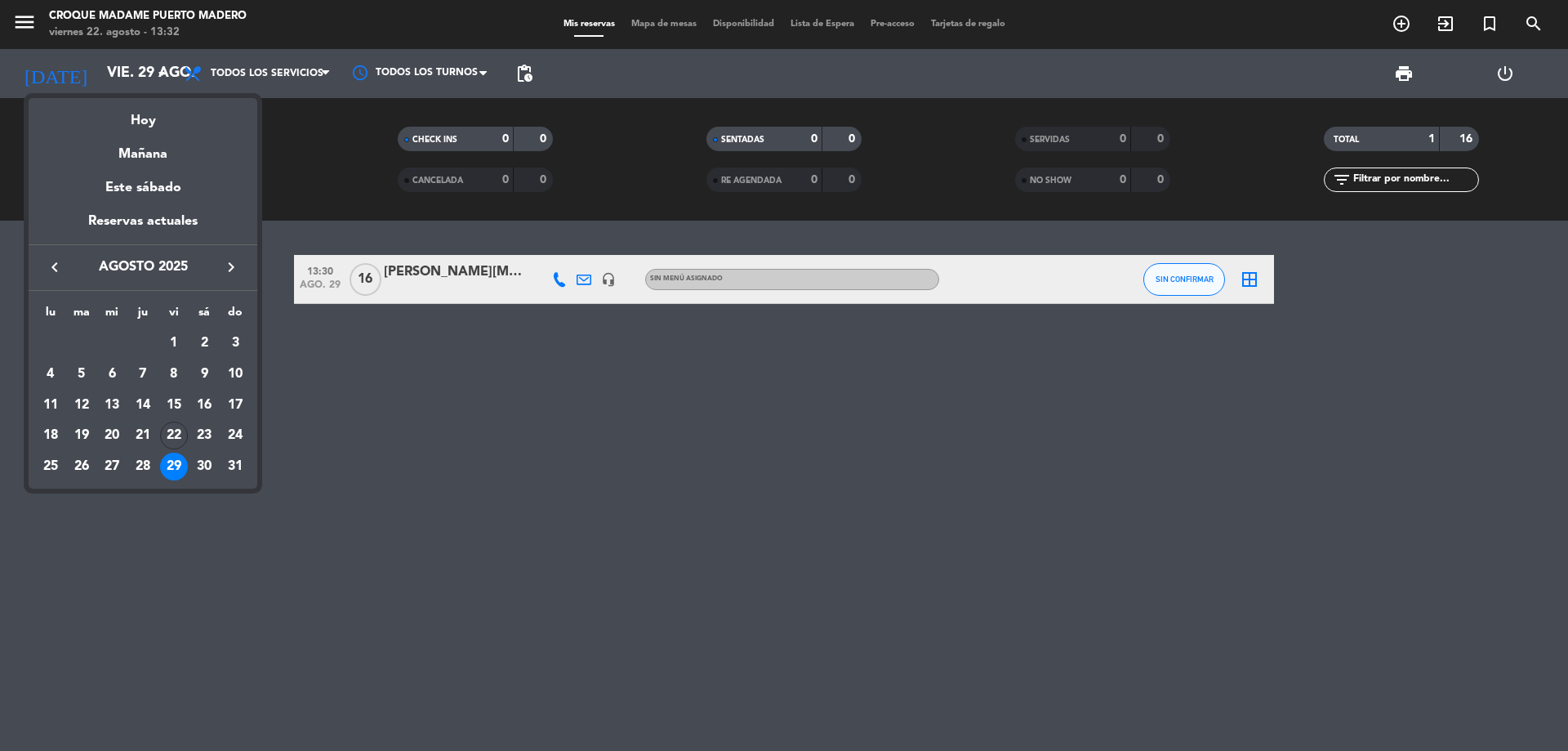
click at [153, 466] on div "28" at bounding box center [143, 466] width 28 height 28
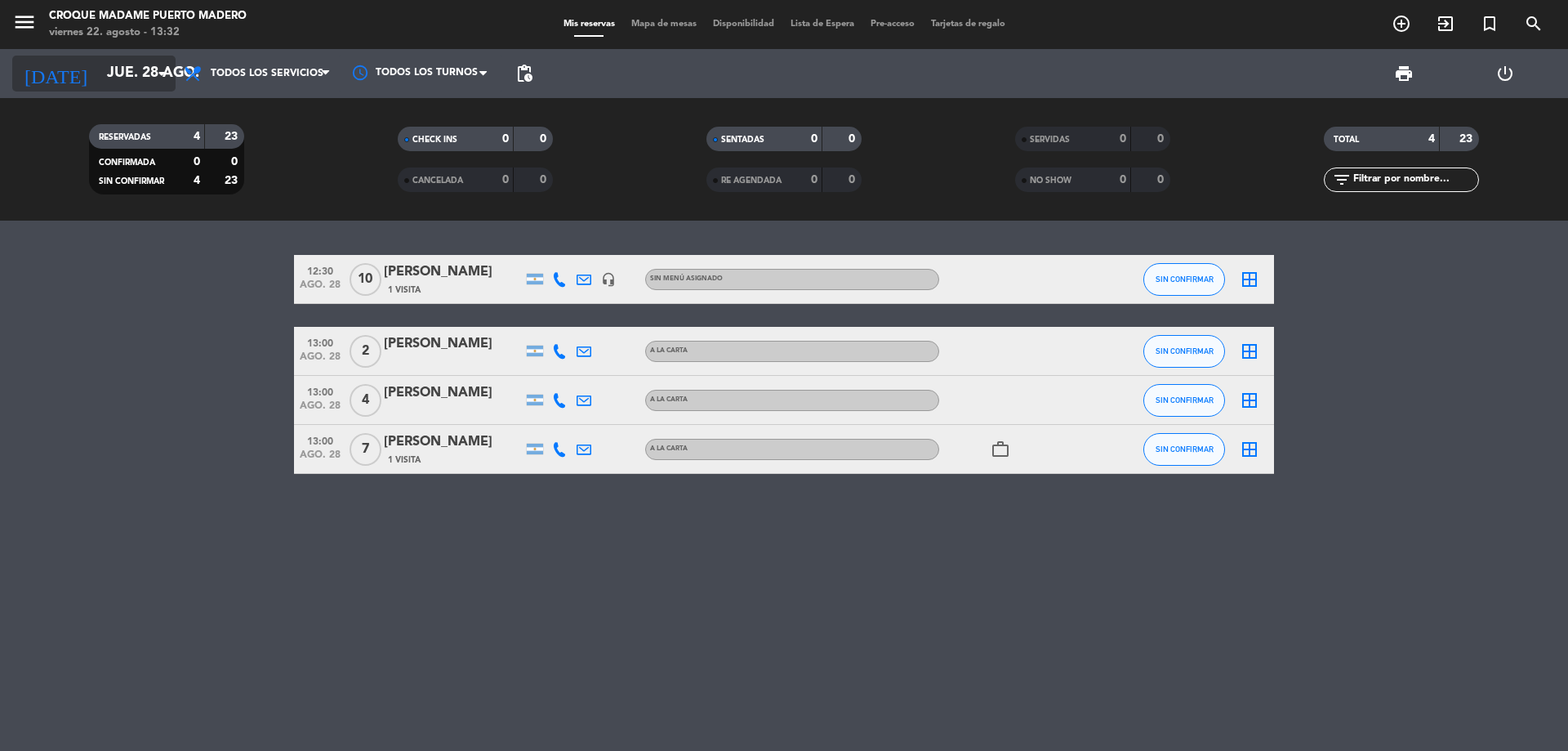
click at [167, 63] on input "jue. 28 ago." at bounding box center [194, 73] width 190 height 33
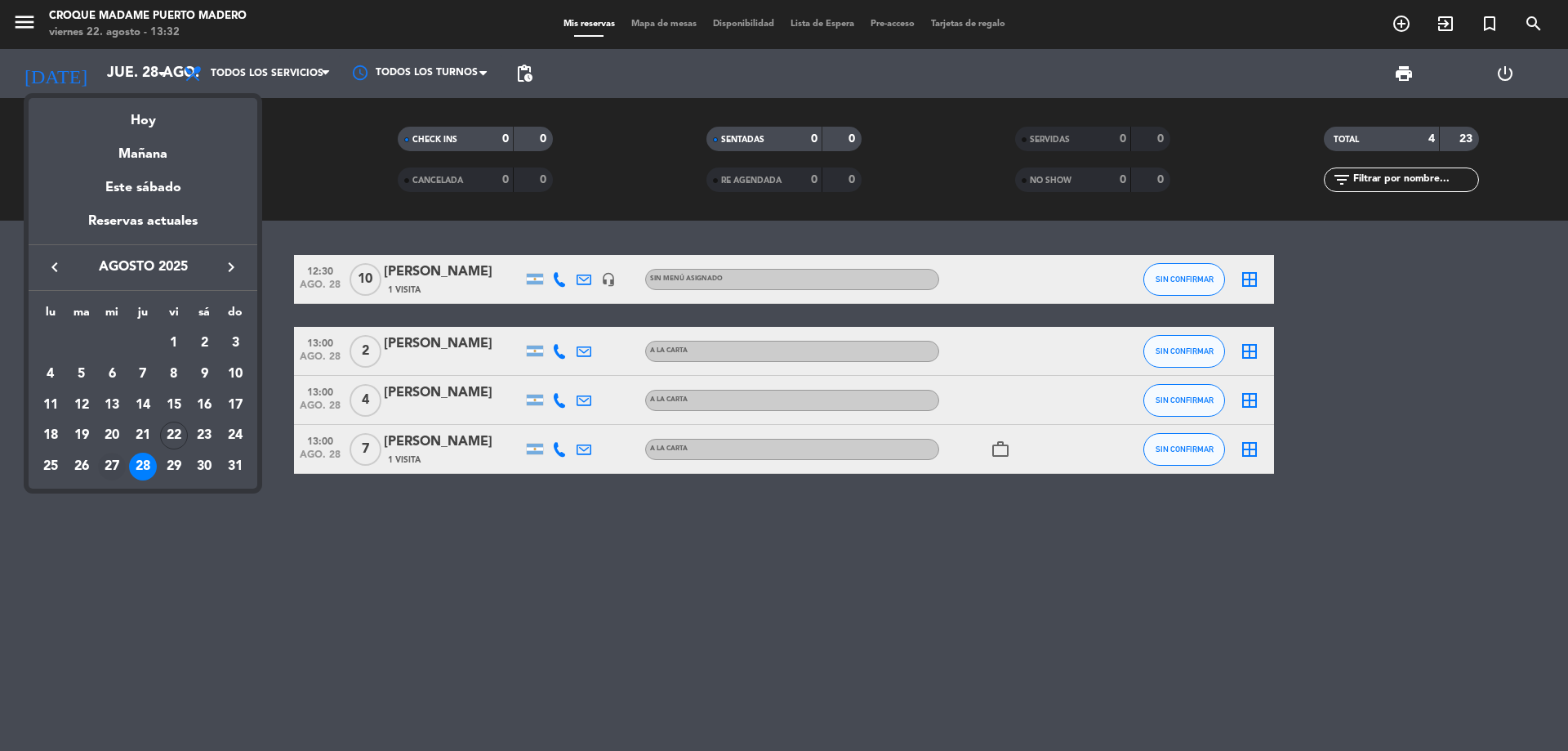
click at [115, 456] on div "27" at bounding box center [112, 466] width 28 height 28
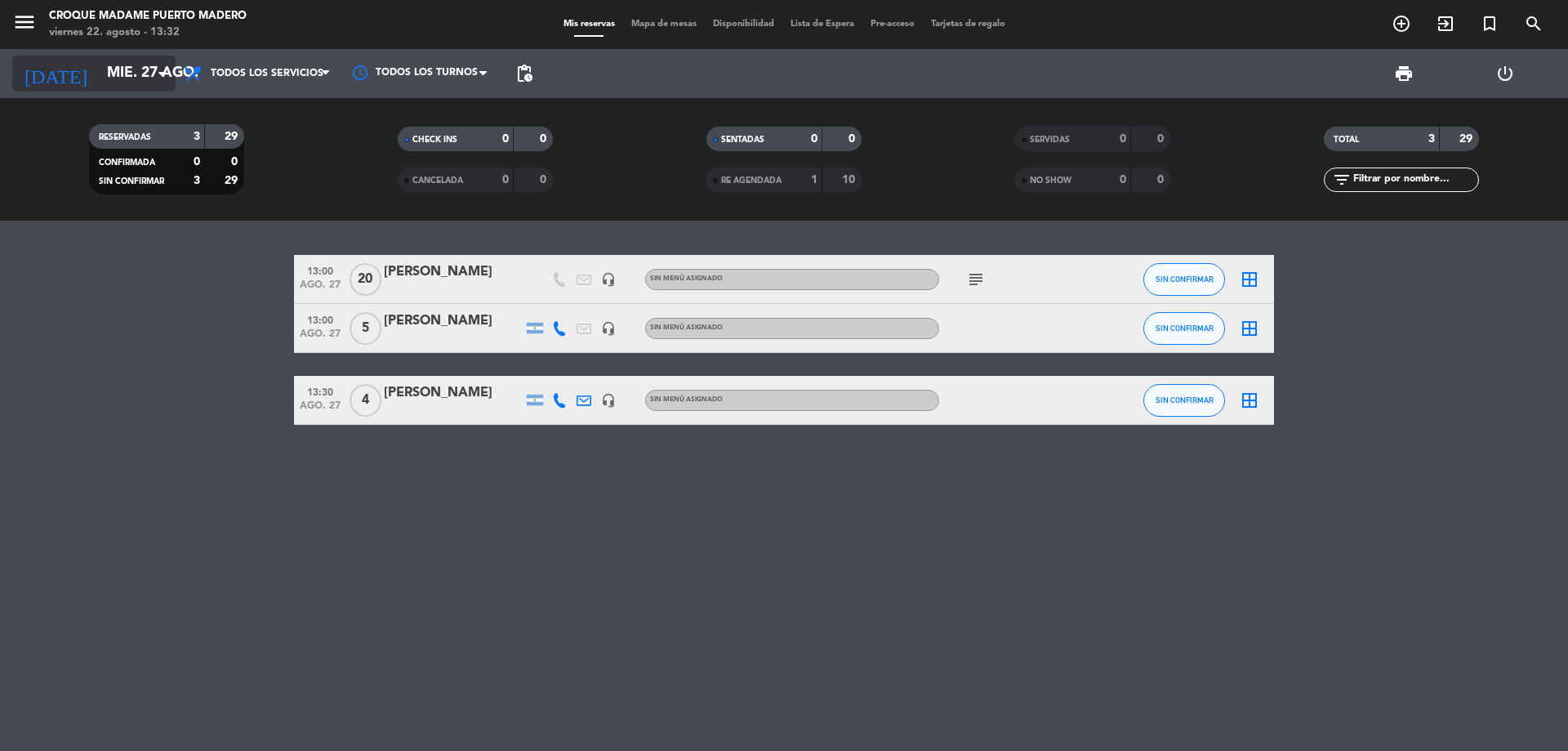
click at [159, 59] on input "mié. 27 ago." at bounding box center [194, 73] width 190 height 33
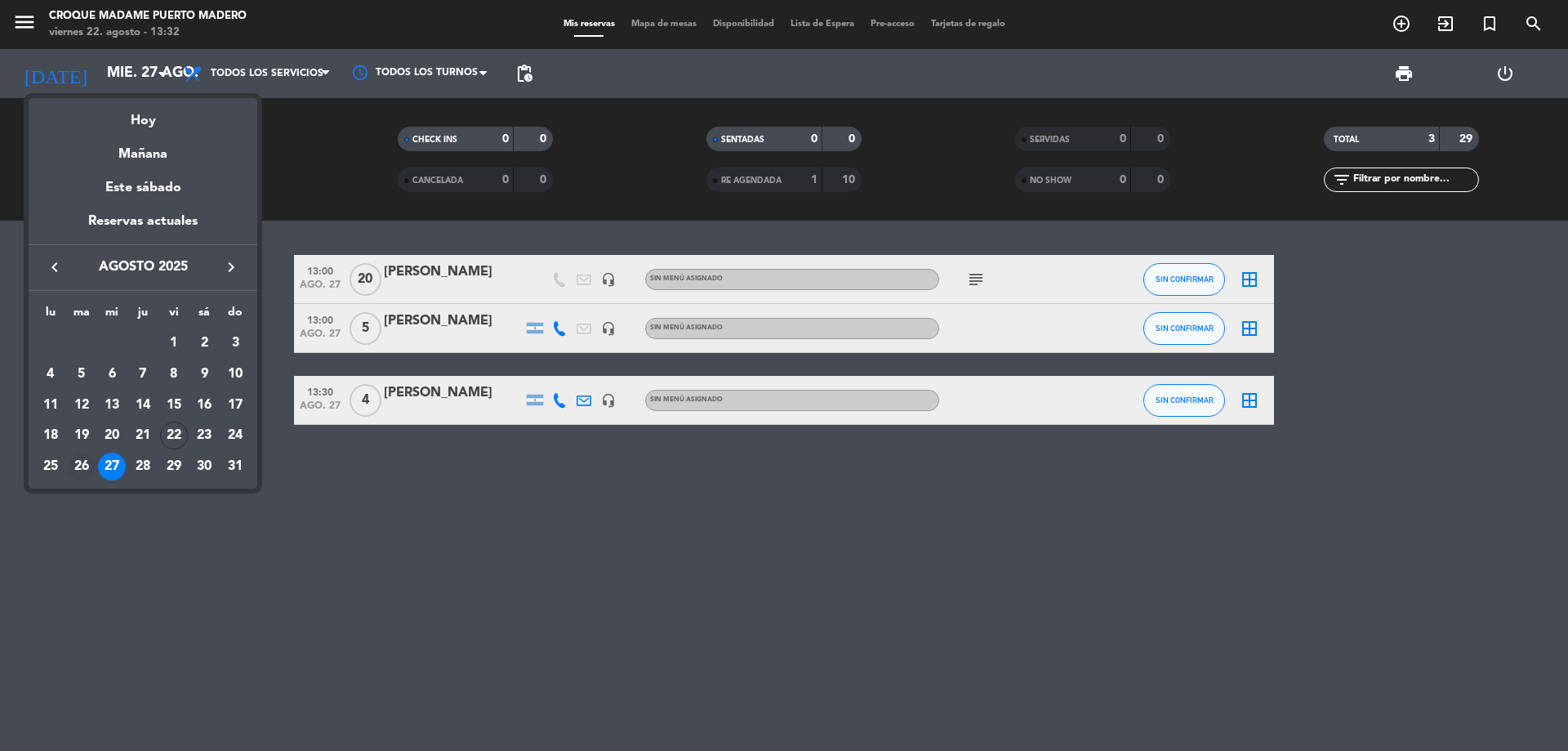
click at [83, 465] on div "26" at bounding box center [82, 466] width 28 height 28
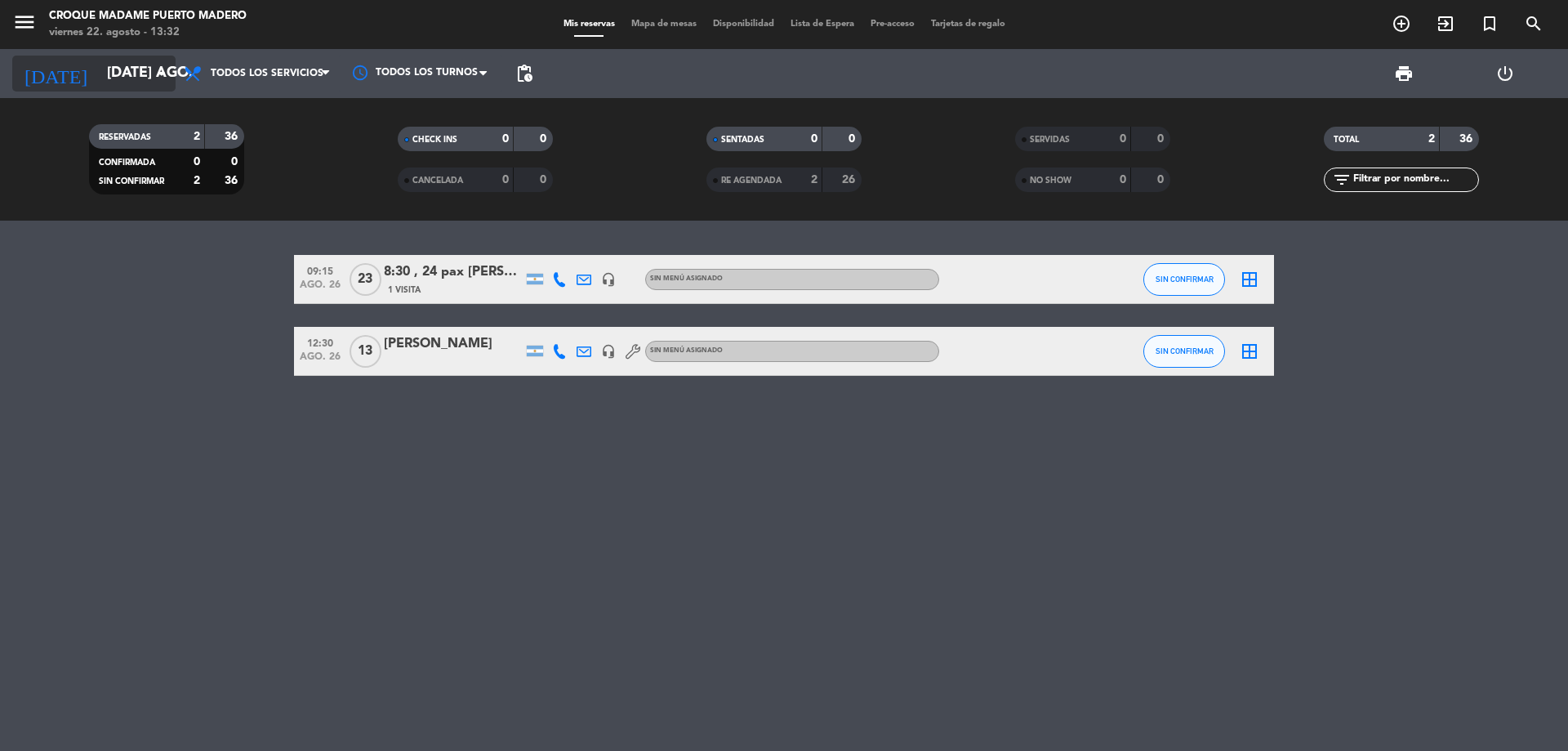
click at [165, 74] on icon "arrow_drop_down" at bounding box center [162, 73] width 20 height 20
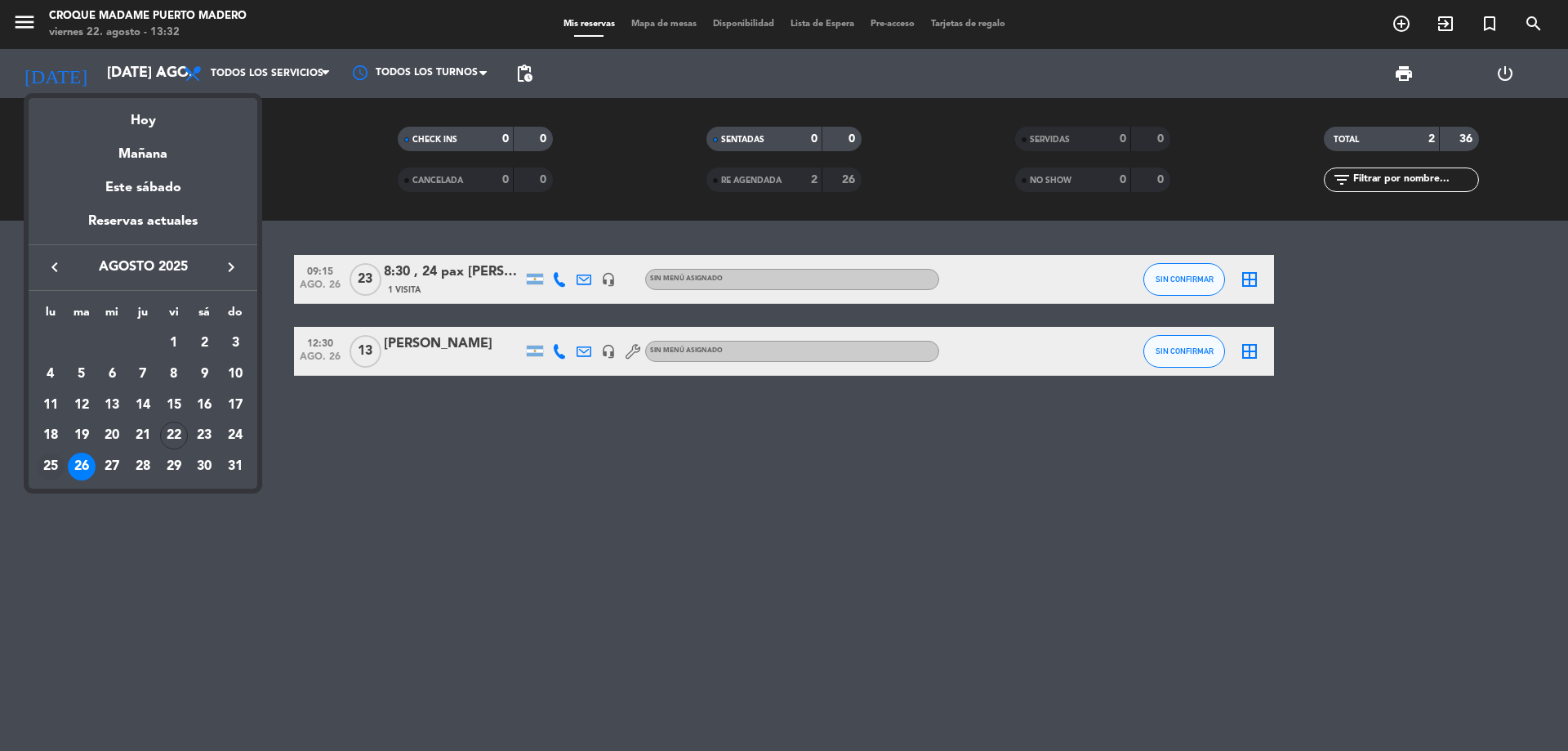
click at [47, 464] on div "25" at bounding box center [50, 466] width 28 height 28
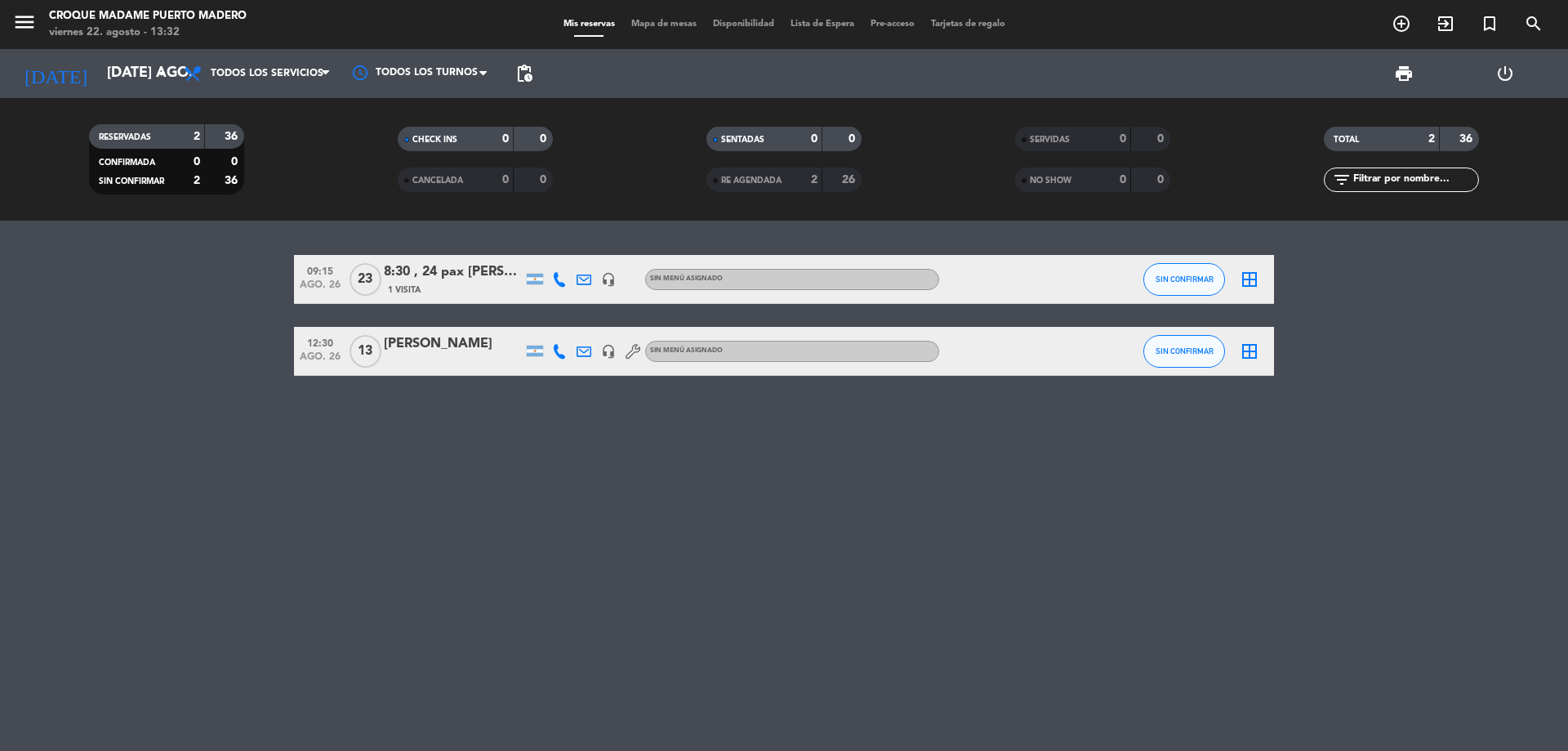
type input "lun. 25 ago."
